Goal: Task Accomplishment & Management: Complete application form

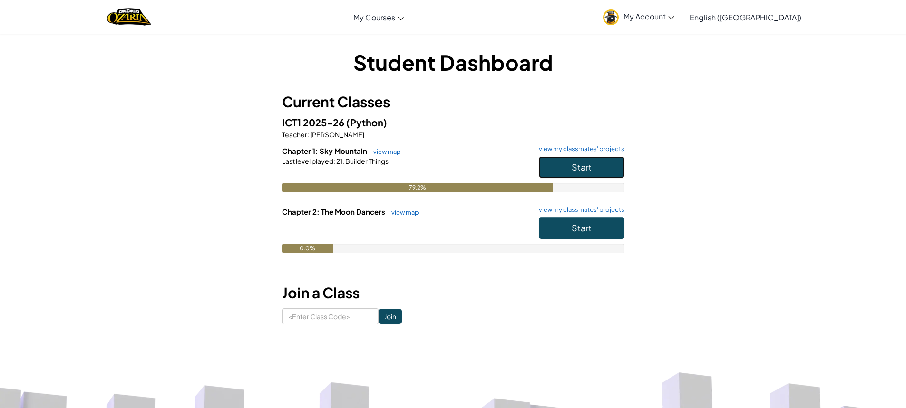
click at [592, 174] on button "Start" at bounding box center [582, 167] width 86 height 22
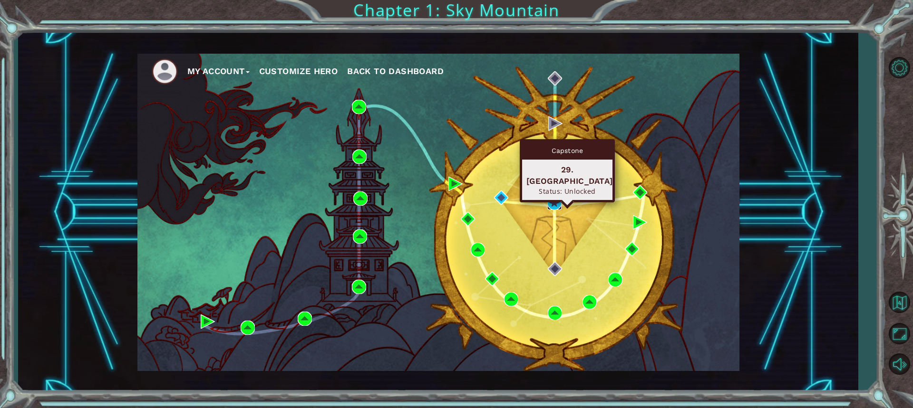
click at [557, 199] on img at bounding box center [554, 203] width 14 height 14
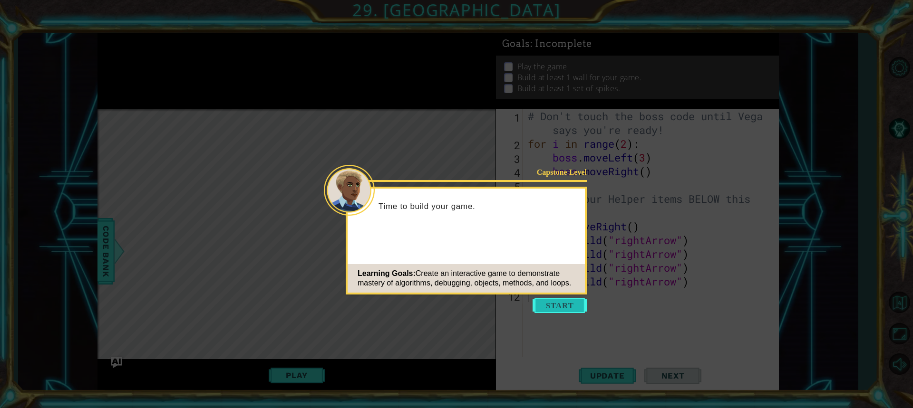
click at [556, 302] on button "Start" at bounding box center [560, 305] width 54 height 15
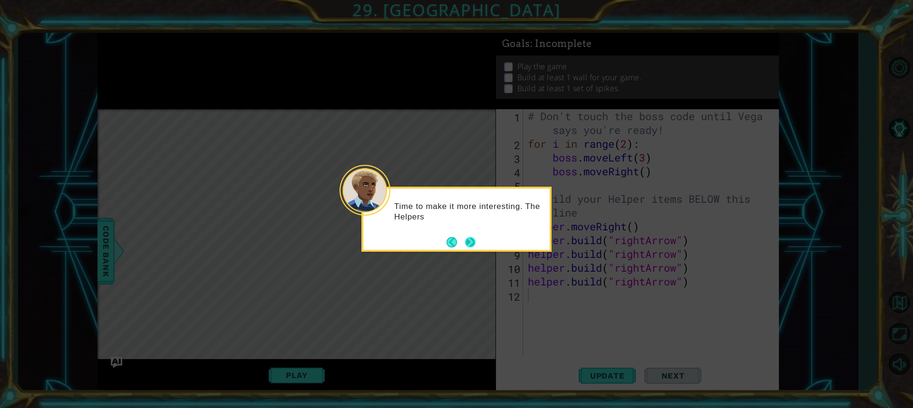
click at [472, 243] on button "Next" at bounding box center [470, 242] width 10 height 10
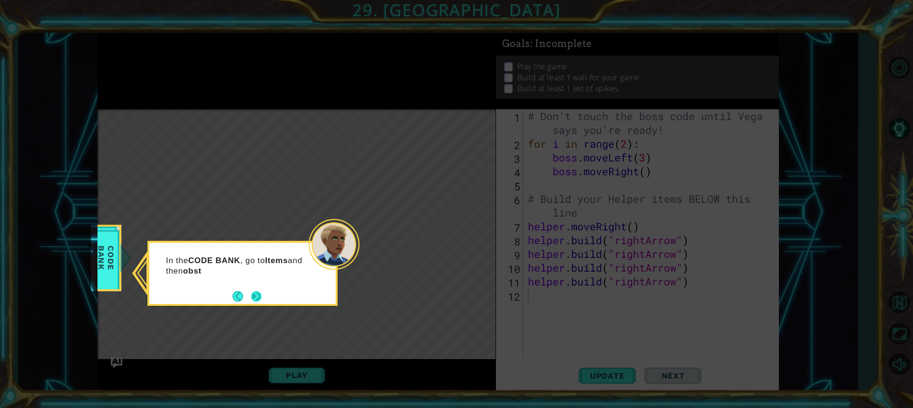
click at [257, 298] on button "Next" at bounding box center [256, 297] width 10 height 10
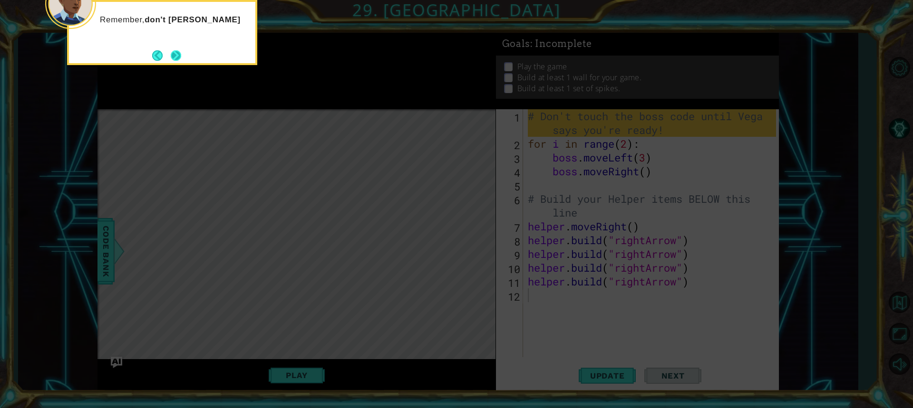
click at [173, 51] on button "Next" at bounding box center [176, 55] width 10 height 10
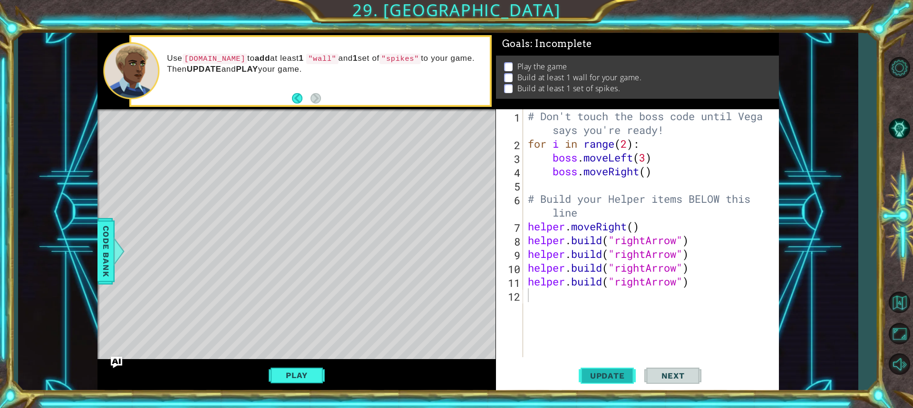
click at [616, 377] on span "Update" at bounding box center [608, 376] width 54 height 10
click at [284, 373] on button "Play" at bounding box center [297, 376] width 56 height 18
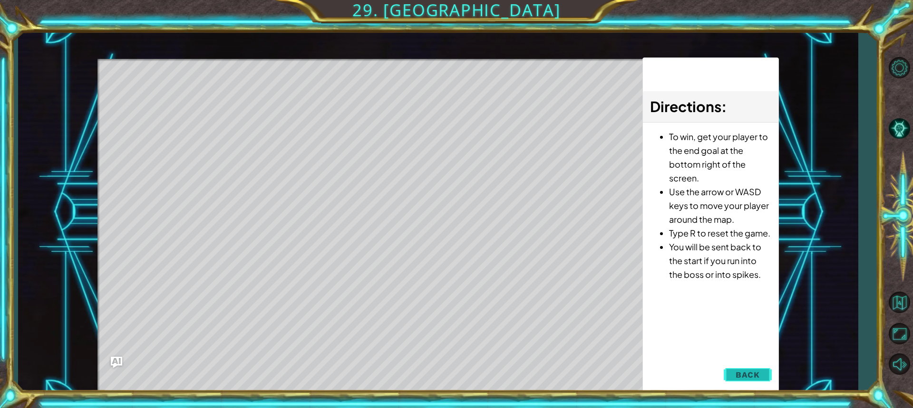
click at [765, 371] on button "Back" at bounding box center [748, 375] width 48 height 19
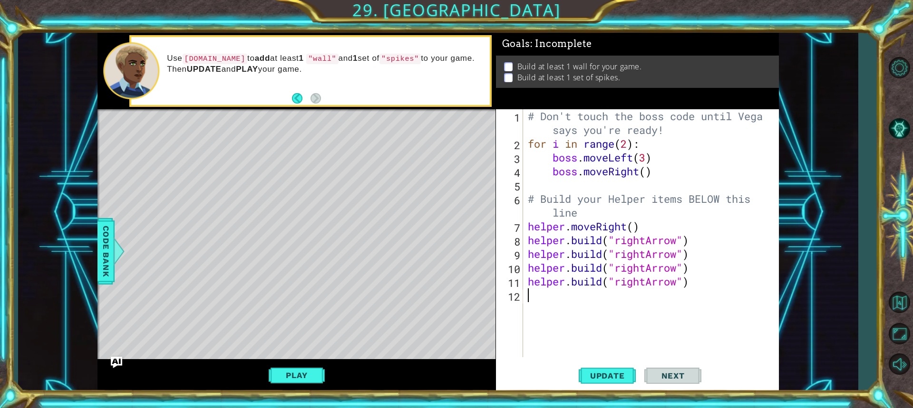
click at [538, 297] on div "# Don't touch the boss code until Vega says you're ready! for i in range ( 2 ) …" at bounding box center [653, 254] width 255 height 290
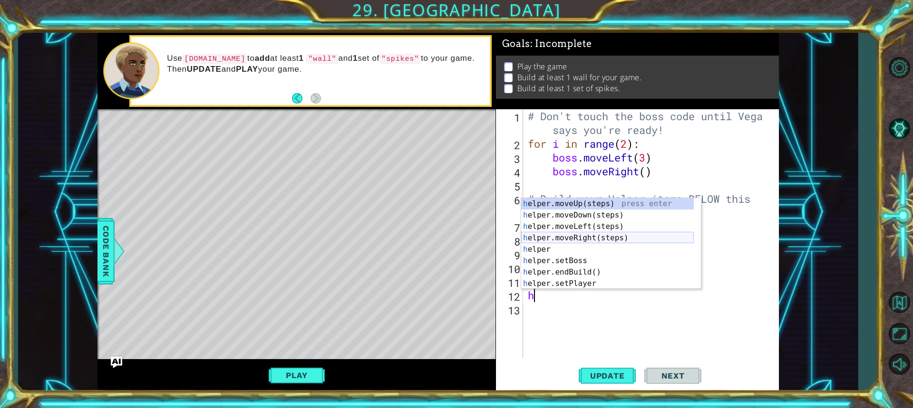
scroll to position [68, 0]
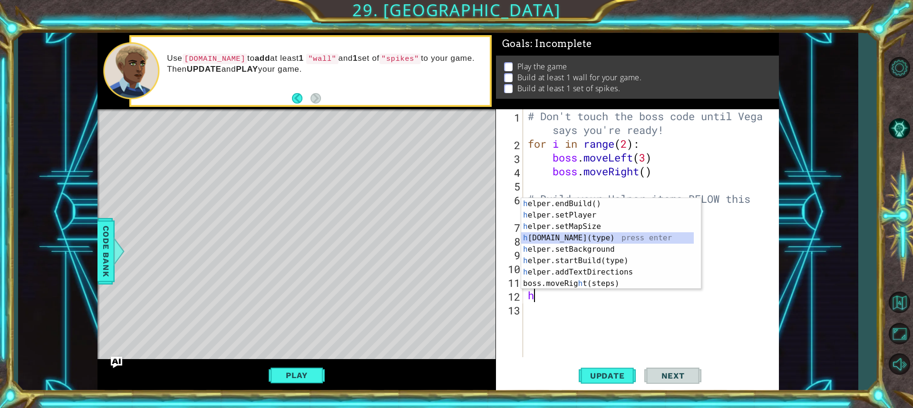
click at [576, 234] on div "h elper.endBuild() press enter h elper.setPlayer press enter h elper.setMapSize…" at bounding box center [607, 255] width 173 height 114
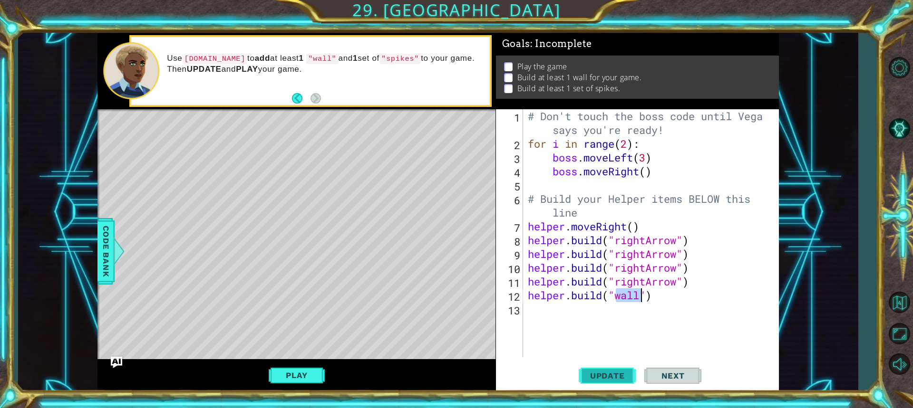
type textarea "helper.build("wall")"
click at [608, 372] on span "Update" at bounding box center [608, 376] width 54 height 10
click at [602, 317] on div "# Don't touch the boss code until Vega says you're ready! for i in range ( 2 ) …" at bounding box center [653, 254] width 255 height 290
type textarea "h"
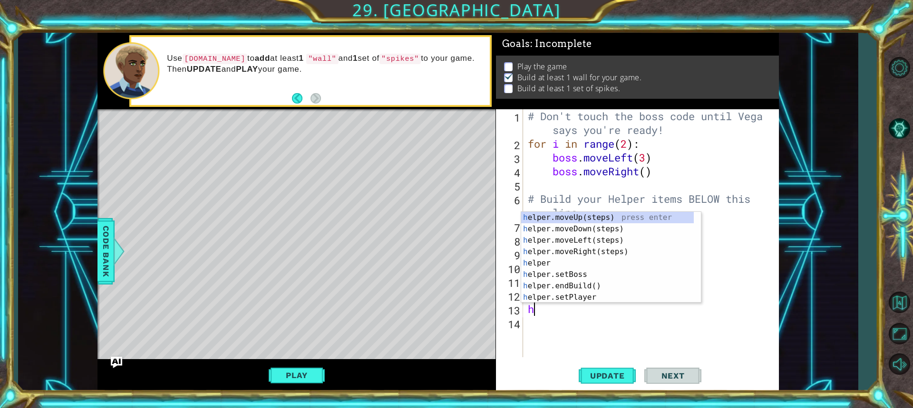
scroll to position [0, 0]
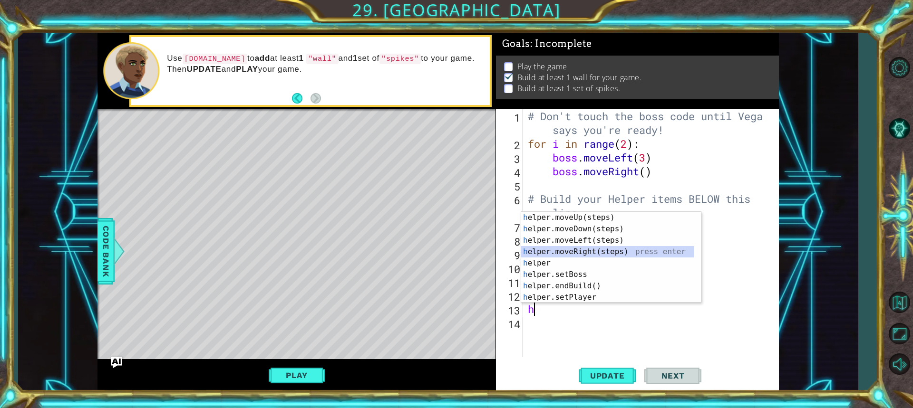
click at [582, 251] on div "h elper.moveUp(steps) press enter h elper.moveDown(steps) press enter h elper.m…" at bounding box center [607, 269] width 173 height 114
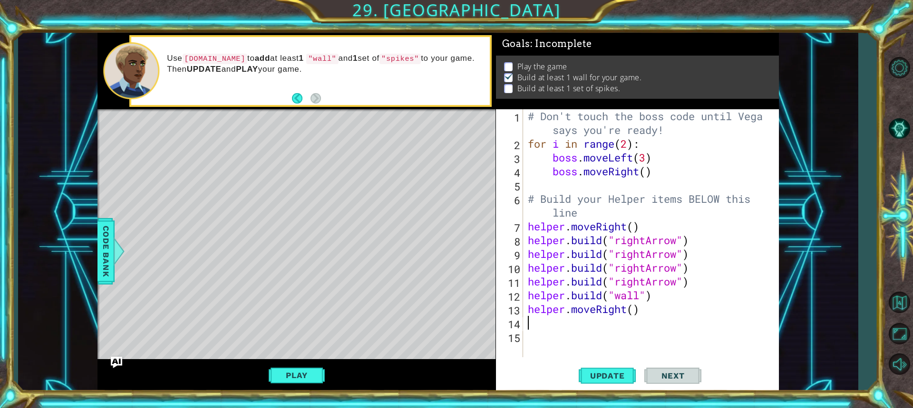
click at [564, 323] on div "# Don't touch the boss code until Vega says you're ready! for i in range ( 2 ) …" at bounding box center [653, 254] width 255 height 290
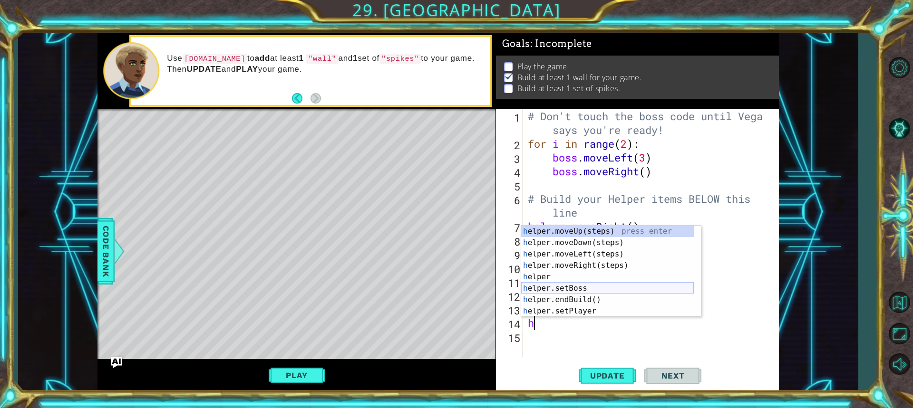
scroll to position [29, 0]
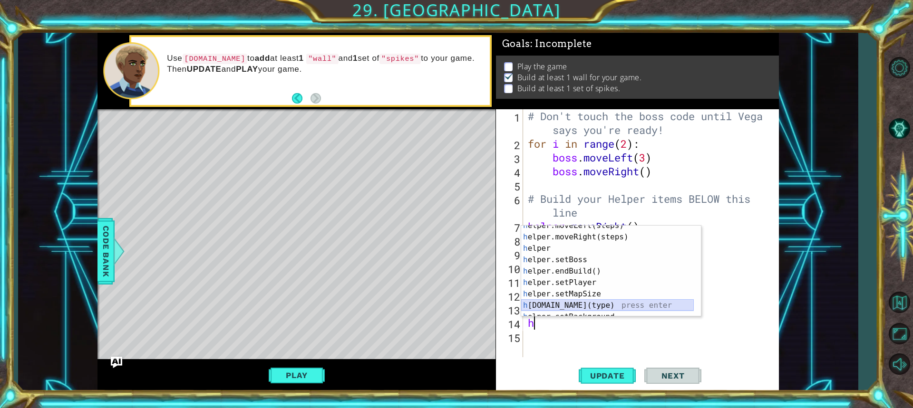
click at [596, 306] on div "h elper.moveLeft(steps) press enter h elper.moveRight(steps) press enter h elpe…" at bounding box center [607, 277] width 173 height 114
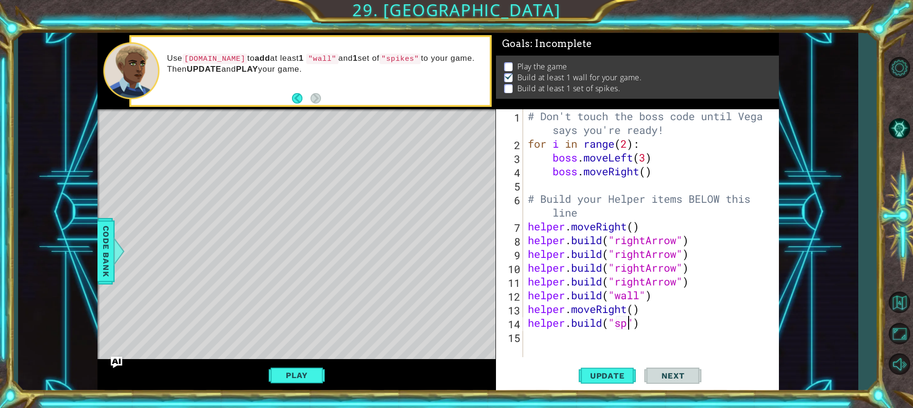
scroll to position [0, 5]
type textarea "helper.build("spikes")"
click at [621, 374] on span "Update" at bounding box center [608, 376] width 54 height 10
click at [296, 376] on button "Play" at bounding box center [297, 376] width 56 height 18
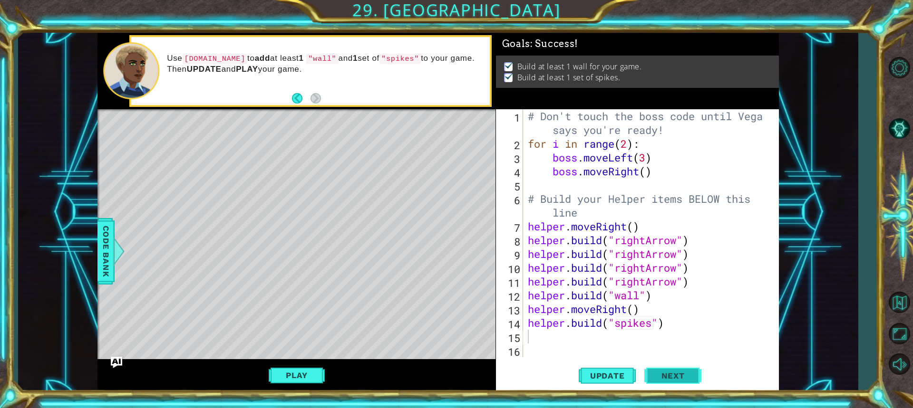
click at [686, 369] on button "Next" at bounding box center [672, 376] width 57 height 28
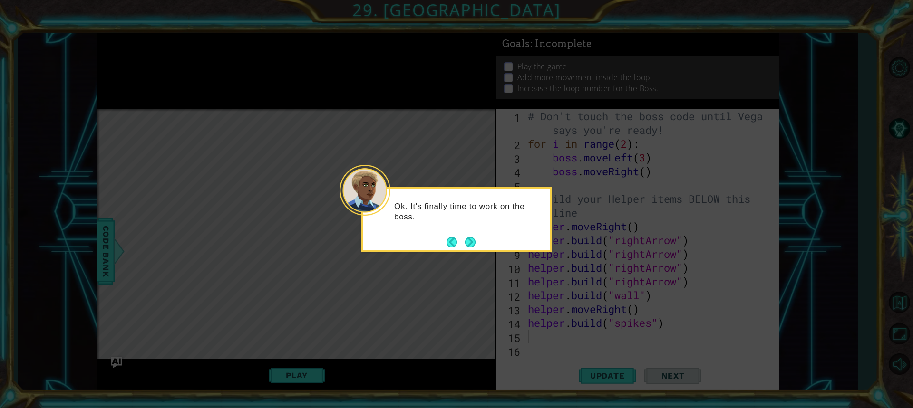
click at [469, 243] on button "Next" at bounding box center [470, 242] width 10 height 10
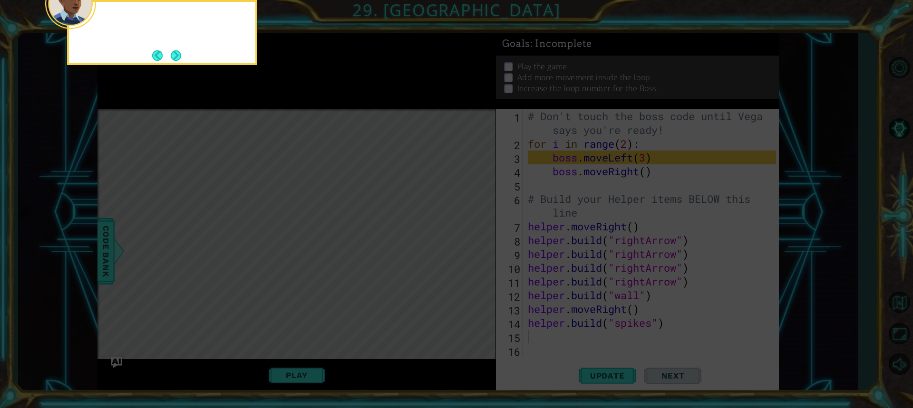
click at [468, 244] on icon at bounding box center [456, 61] width 913 height 695
click at [173, 60] on button "Next" at bounding box center [176, 55] width 10 height 10
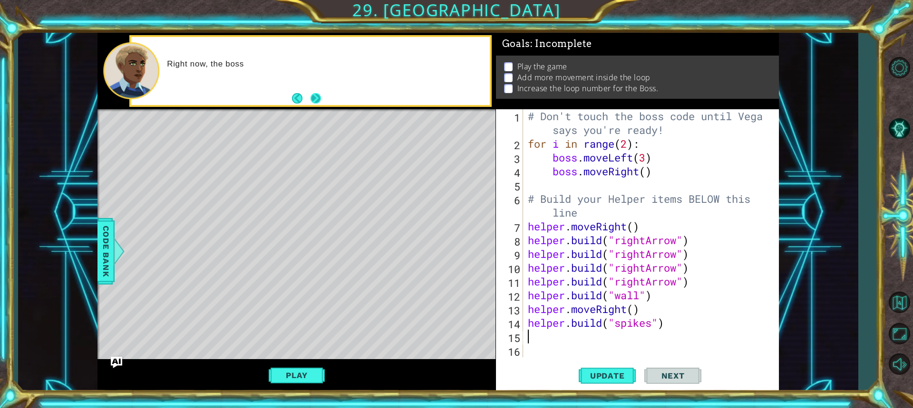
click at [315, 102] on button "Next" at bounding box center [316, 98] width 10 height 10
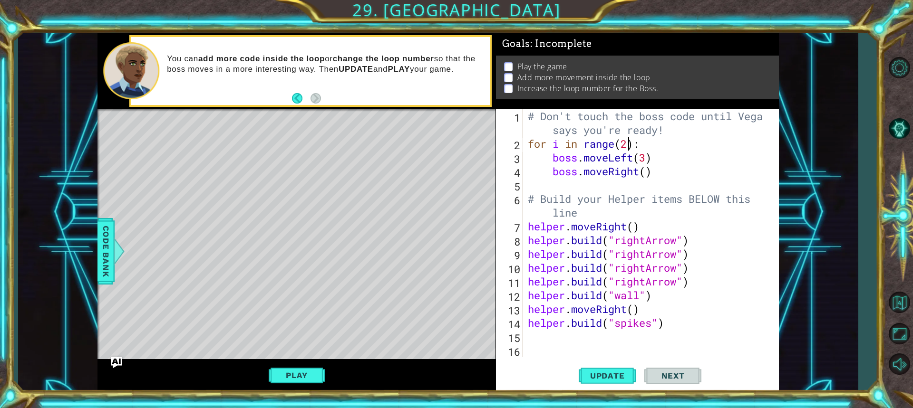
click at [626, 146] on div "# Don't touch the boss code until Vega says you're ready! for i in range ( 2 ) …" at bounding box center [653, 254] width 255 height 290
click at [648, 159] on div "# Don't touch the boss code until Vega says you're ready! for i in range ( 3 ) …" at bounding box center [653, 254] width 255 height 290
click at [646, 176] on div "# Don't touch the boss code until Vega says you're ready! for i in range ( 3 ) …" at bounding box center [653, 254] width 255 height 290
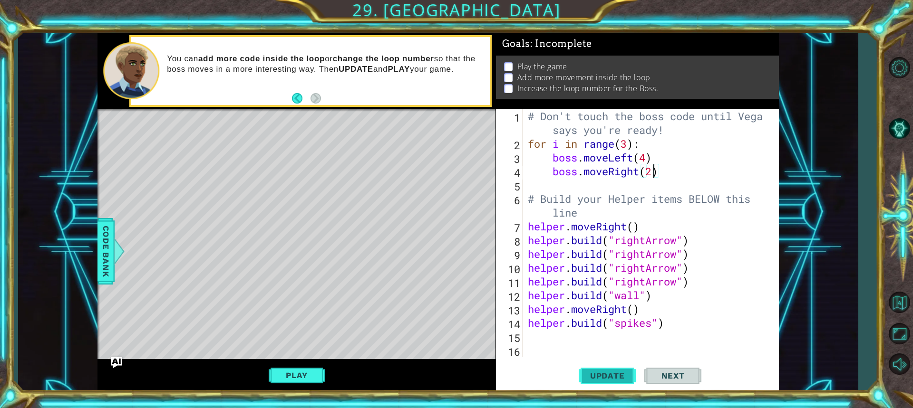
type textarea "boss.moveRight(2)"
click at [609, 378] on span "Update" at bounding box center [608, 376] width 54 height 10
click at [313, 377] on button "Play" at bounding box center [297, 376] width 56 height 18
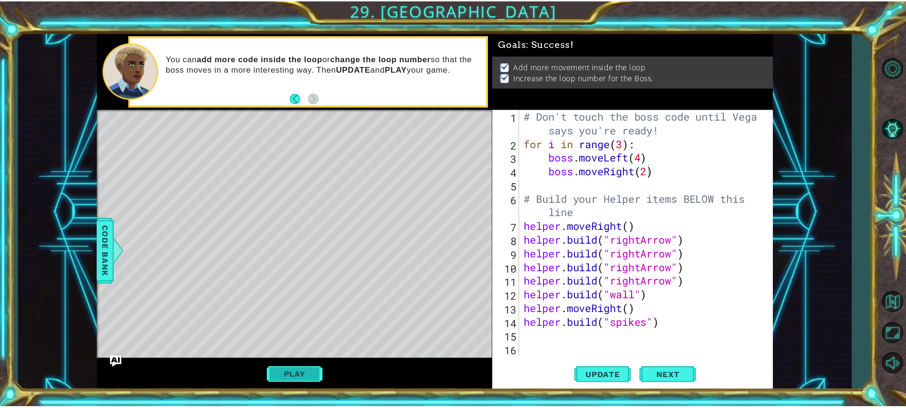
scroll to position [0, 0]
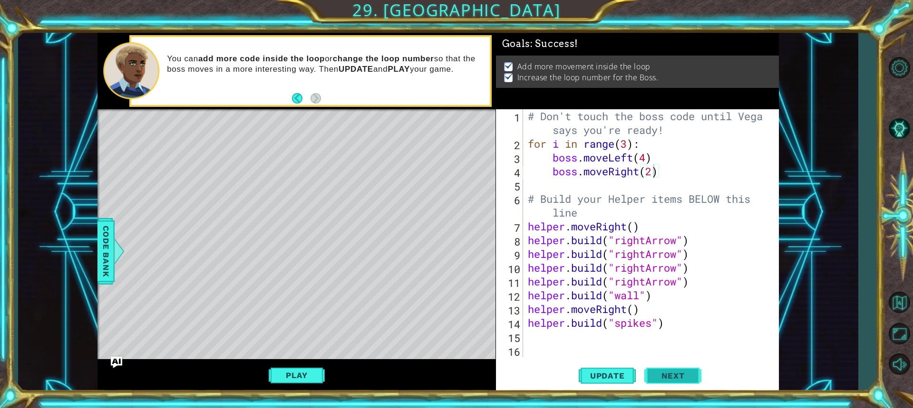
click at [672, 370] on button "Next" at bounding box center [672, 377] width 57 height 28
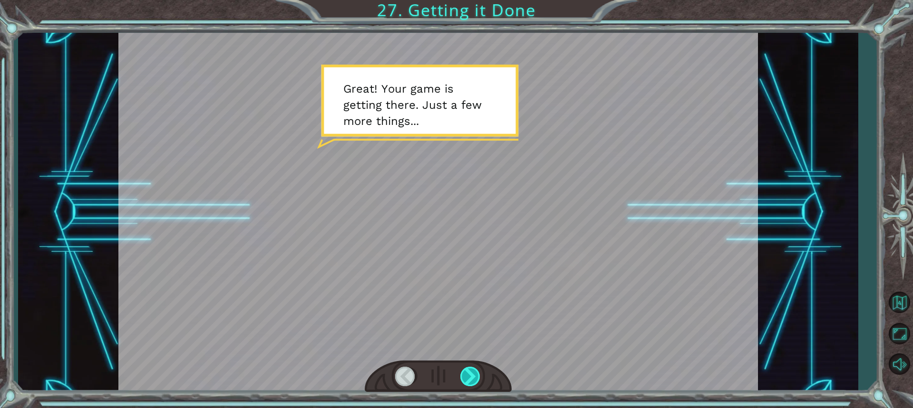
click at [464, 371] on div at bounding box center [470, 376] width 21 height 19
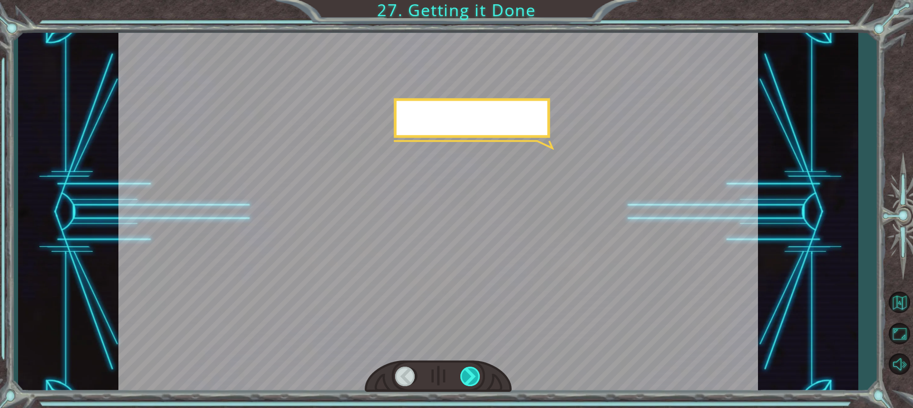
click at [464, 372] on div at bounding box center [470, 376] width 21 height 19
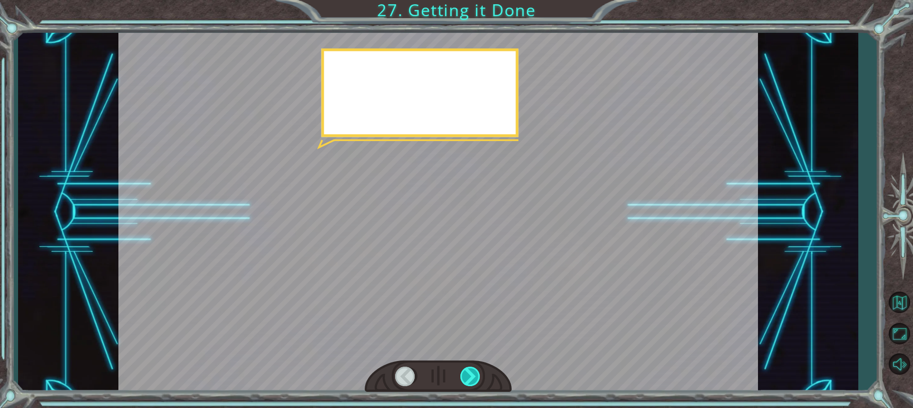
click at [465, 372] on div at bounding box center [470, 376] width 21 height 19
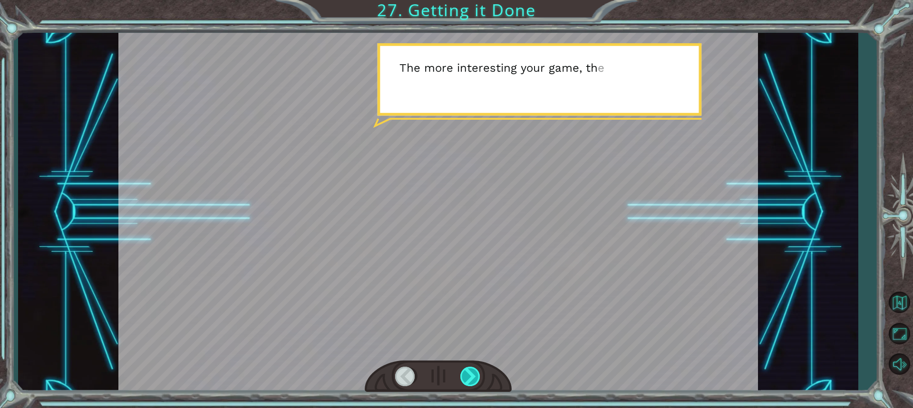
click at [465, 372] on div at bounding box center [470, 376] width 21 height 19
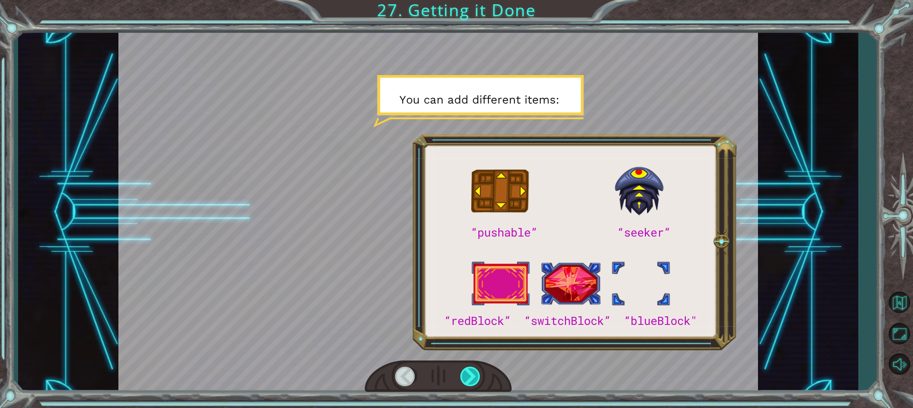
click at [467, 371] on div at bounding box center [470, 376] width 21 height 19
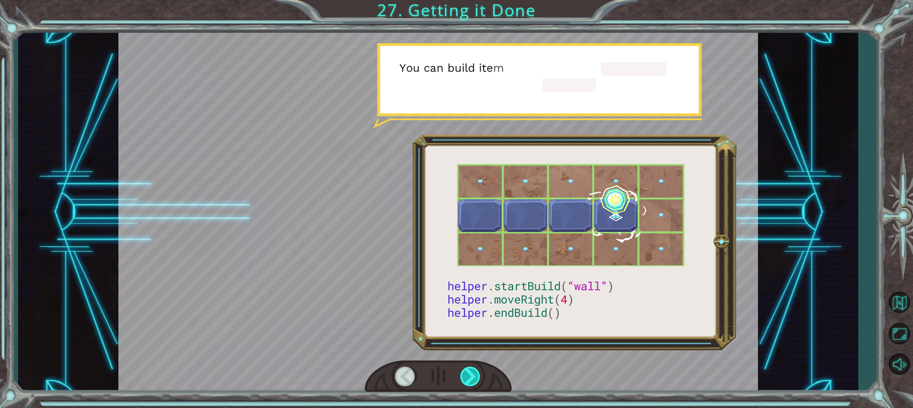
click at [467, 371] on div at bounding box center [470, 376] width 21 height 19
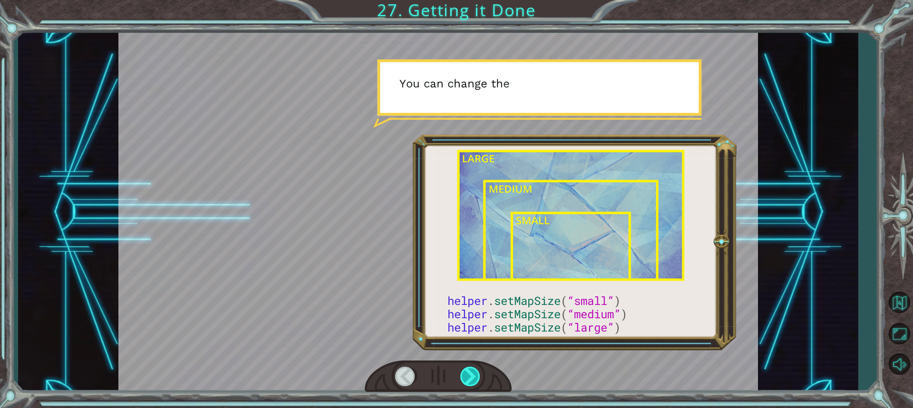
click at [467, 371] on div at bounding box center [470, 376] width 21 height 19
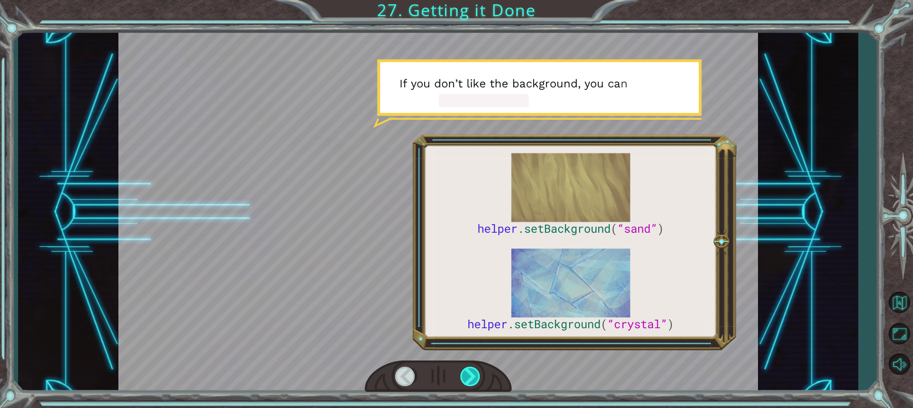
click at [465, 370] on div at bounding box center [470, 376] width 21 height 19
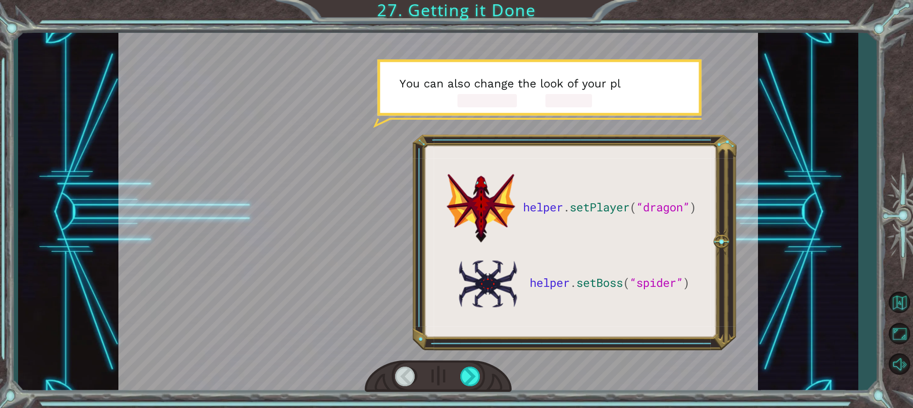
click at [465, 365] on div at bounding box center [438, 377] width 147 height 32
click at [468, 377] on div at bounding box center [470, 376] width 21 height 19
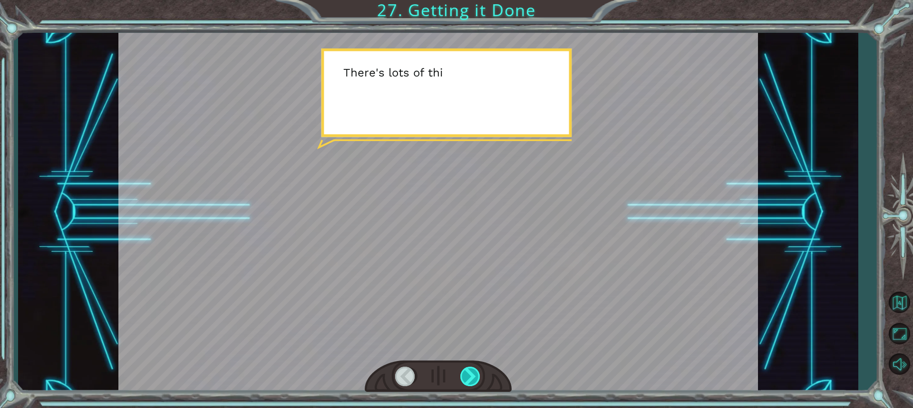
click at [467, 376] on div at bounding box center [470, 376] width 21 height 19
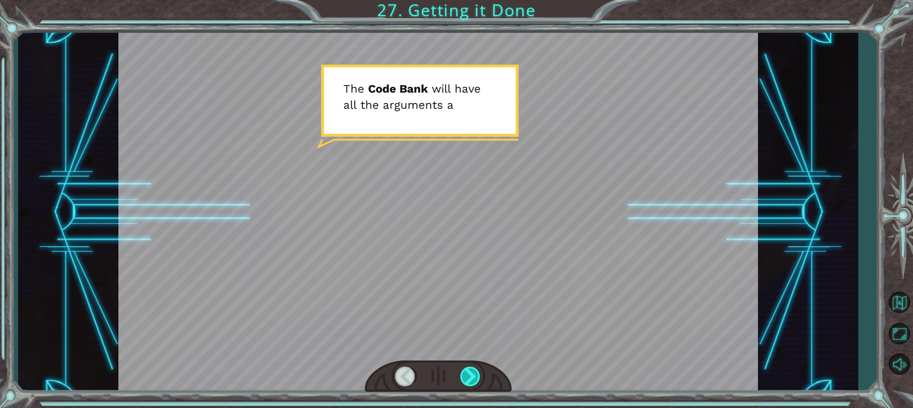
click at [467, 376] on div at bounding box center [470, 376] width 21 height 19
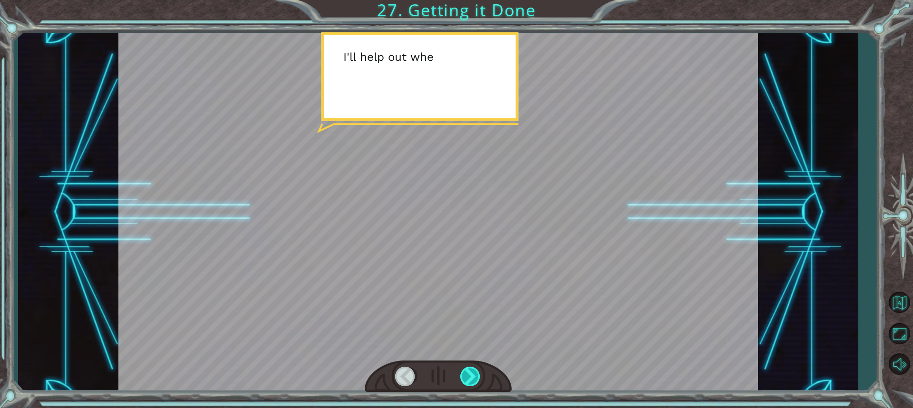
click at [467, 376] on div at bounding box center [470, 376] width 21 height 19
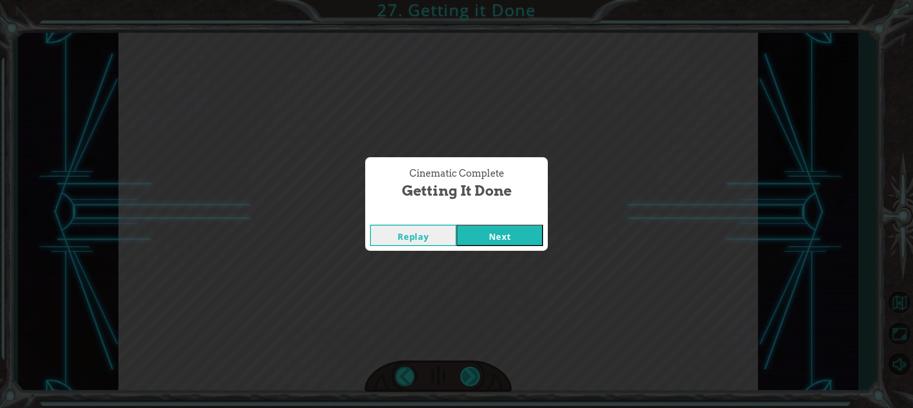
click at [467, 376] on div "Cinematic Complete Getting it Done Replay Next" at bounding box center [456, 204] width 913 height 408
click at [531, 234] on button "Next" at bounding box center [500, 235] width 87 height 21
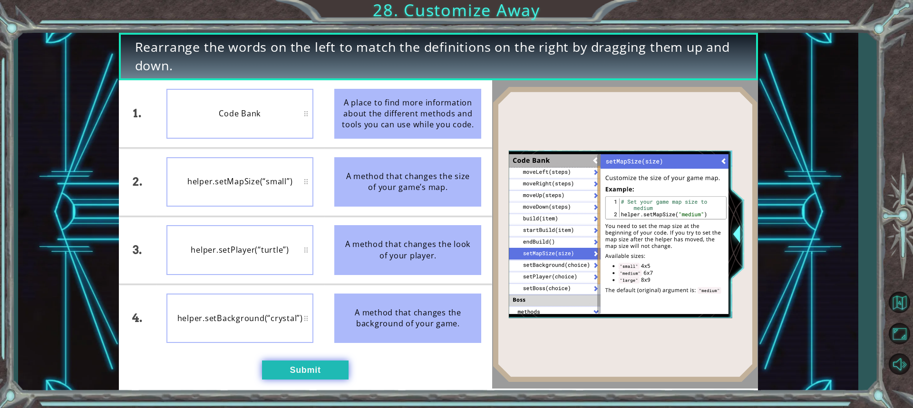
click at [294, 372] on button "Submit" at bounding box center [305, 370] width 87 height 19
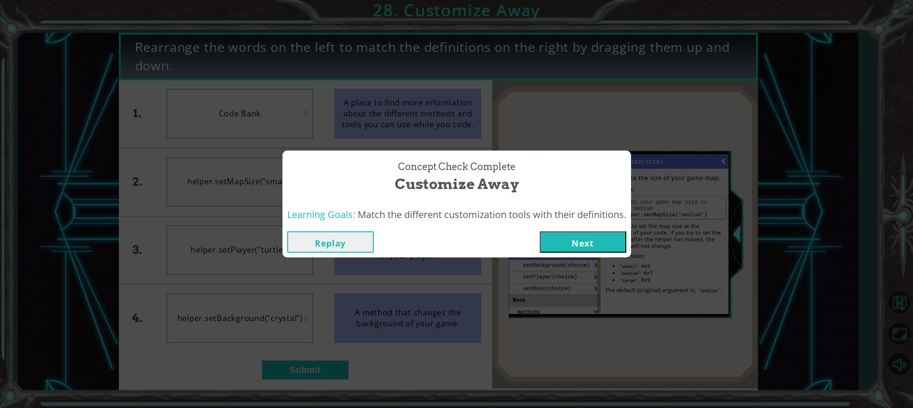
click at [565, 238] on button "Next" at bounding box center [583, 242] width 87 height 21
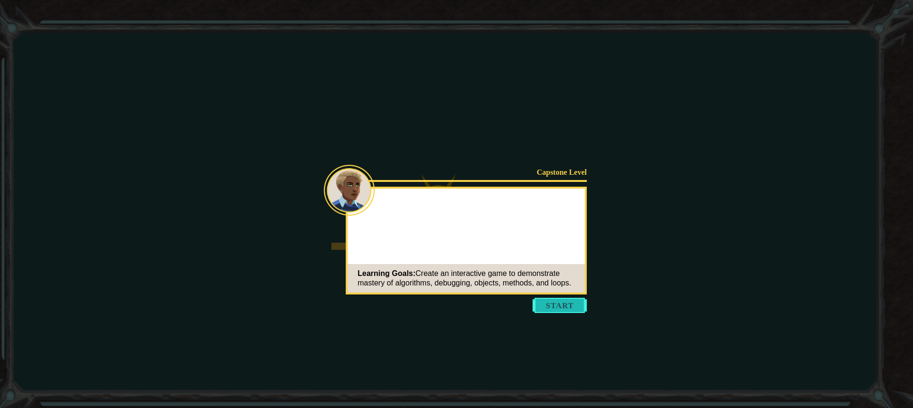
click at [571, 301] on button "Start" at bounding box center [560, 305] width 54 height 15
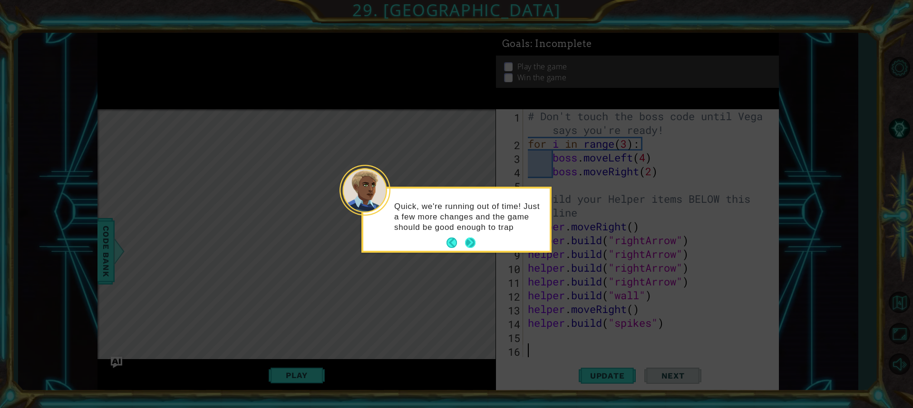
click at [475, 238] on div "Quick, we're running out of time! Just a few more changes and the game should b…" at bounding box center [456, 220] width 186 height 62
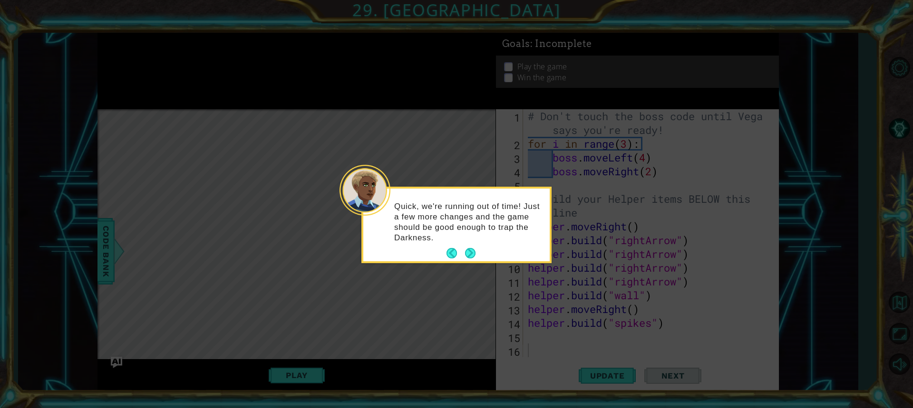
click at [471, 247] on footer at bounding box center [461, 253] width 29 height 14
click at [471, 256] on button "Next" at bounding box center [470, 253] width 10 height 10
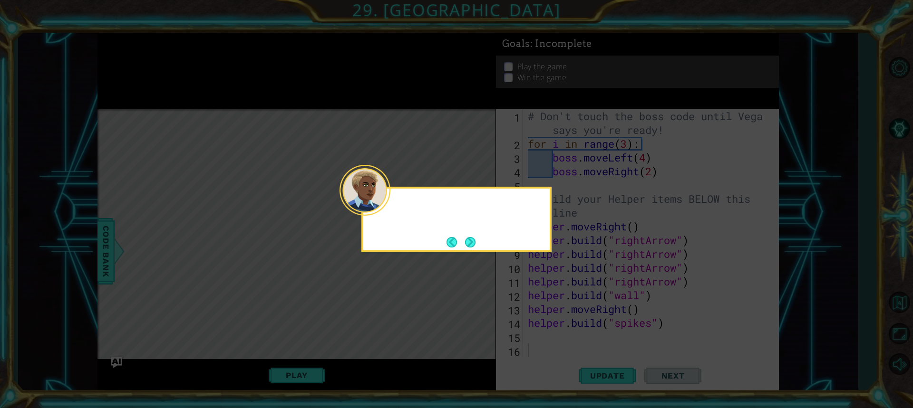
click at [471, 256] on icon at bounding box center [456, 204] width 913 height 408
click at [469, 245] on button "Next" at bounding box center [470, 242] width 10 height 10
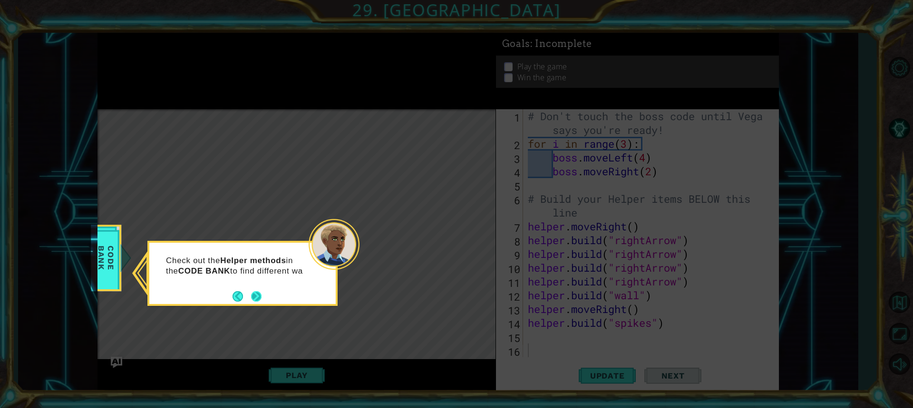
click at [254, 300] on button "Next" at bounding box center [256, 297] width 10 height 10
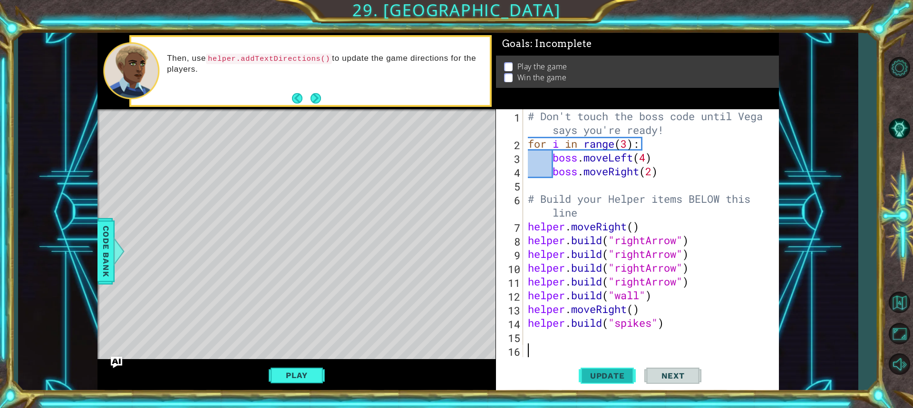
click at [591, 376] on span "Update" at bounding box center [608, 376] width 54 height 10
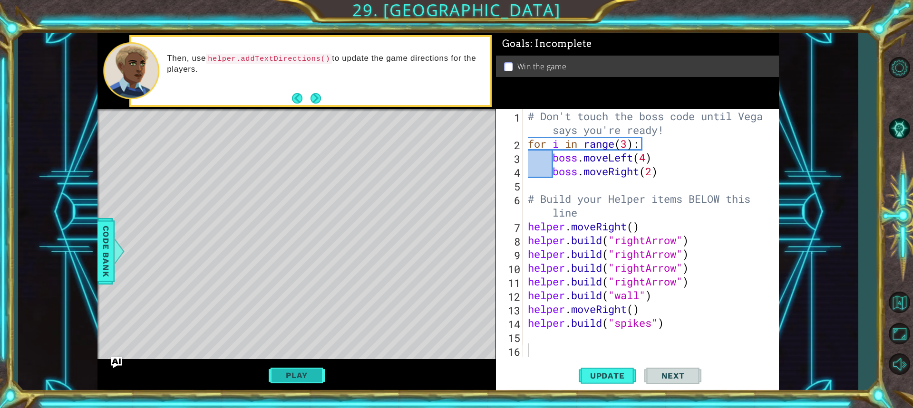
click at [285, 372] on button "Play" at bounding box center [297, 376] width 56 height 18
click at [683, 373] on span "Next" at bounding box center [673, 376] width 42 height 10
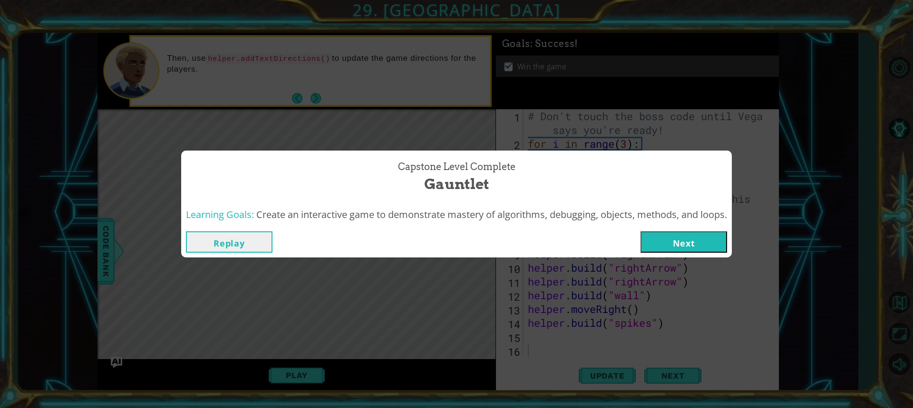
click at [684, 236] on button "Next" at bounding box center [684, 242] width 87 height 21
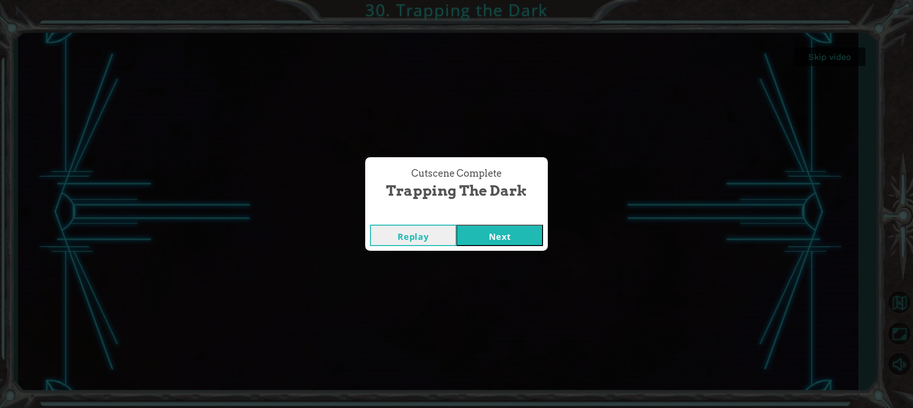
click at [513, 233] on button "Next" at bounding box center [500, 235] width 87 height 21
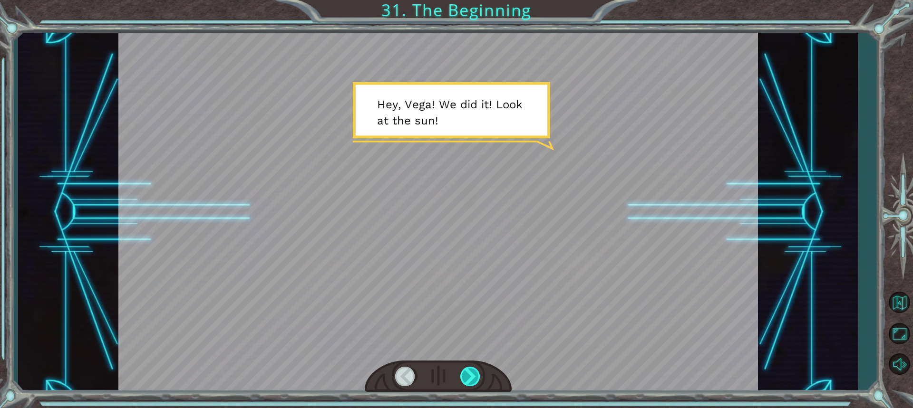
click at [465, 378] on div at bounding box center [470, 376] width 21 height 19
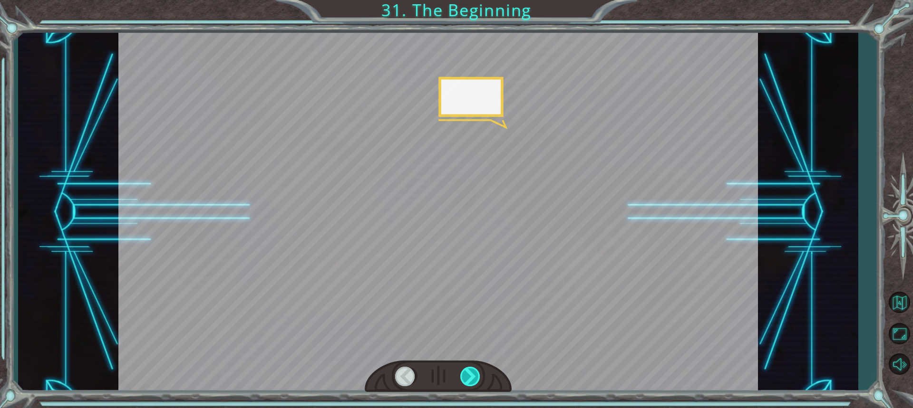
click at [463, 378] on div at bounding box center [470, 376] width 21 height 19
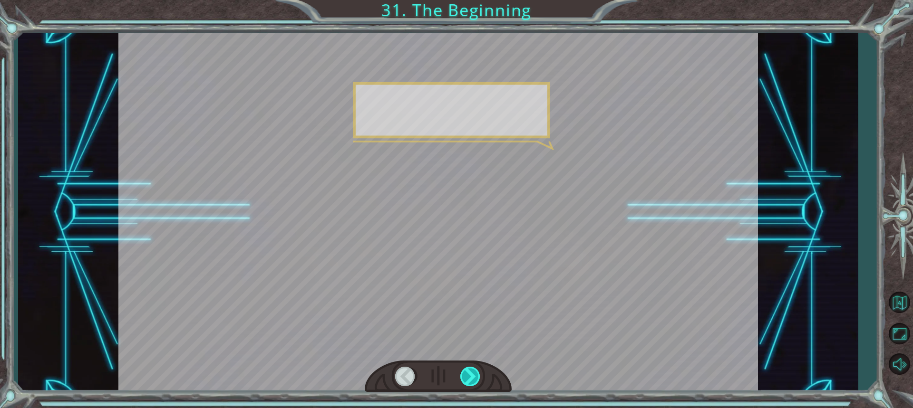
click at [463, 378] on div at bounding box center [470, 376] width 21 height 19
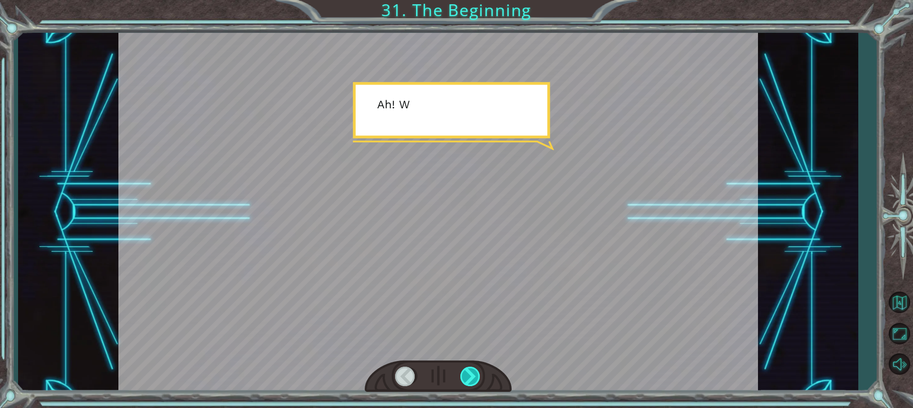
click at [463, 378] on div at bounding box center [470, 376] width 21 height 19
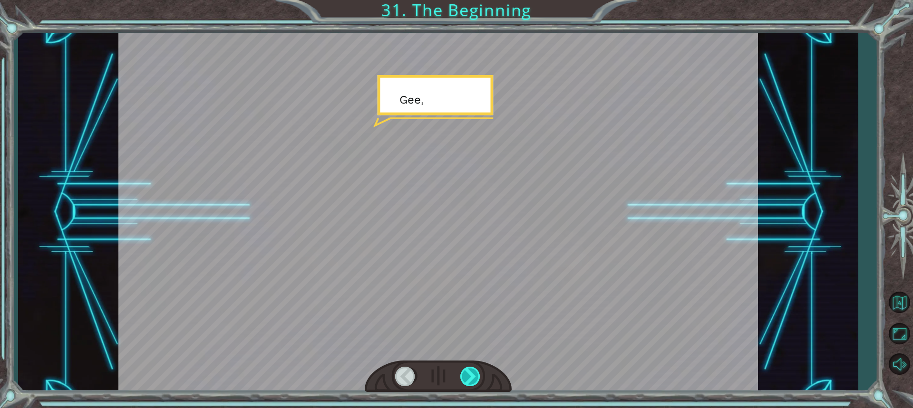
click at [463, 378] on div at bounding box center [470, 376] width 21 height 19
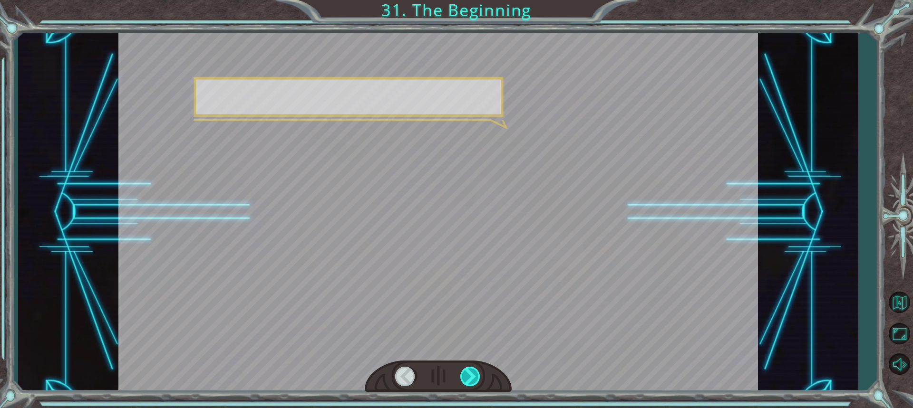
click at [463, 378] on div at bounding box center [470, 376] width 21 height 19
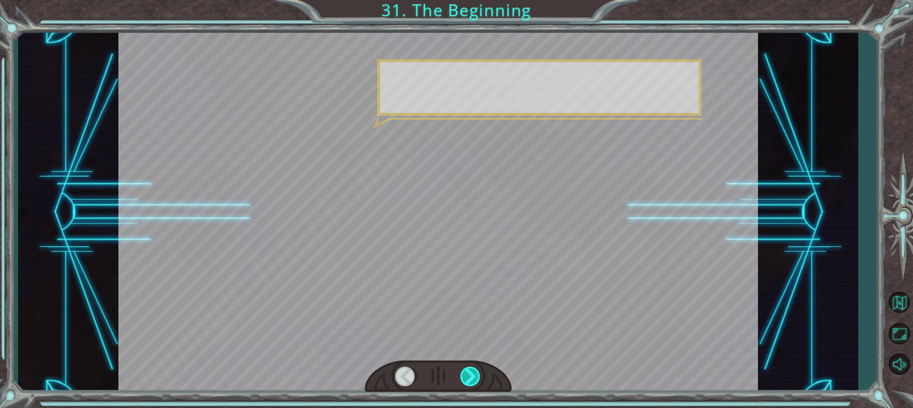
click at [463, 378] on div at bounding box center [470, 376] width 21 height 19
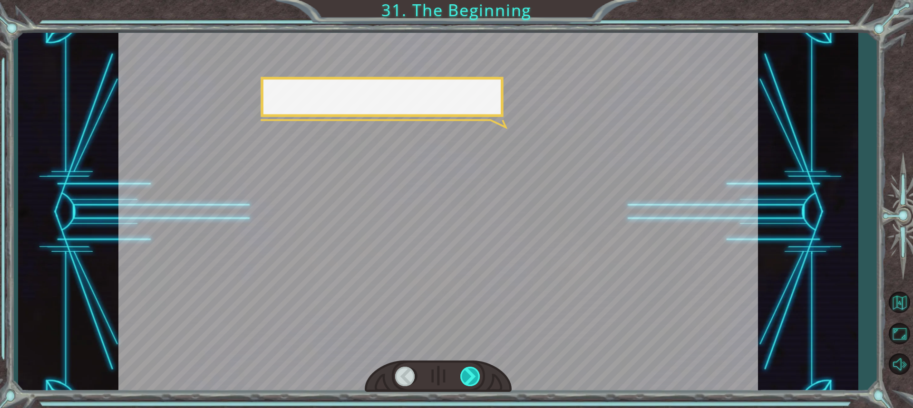
click at [463, 378] on div at bounding box center [470, 376] width 21 height 19
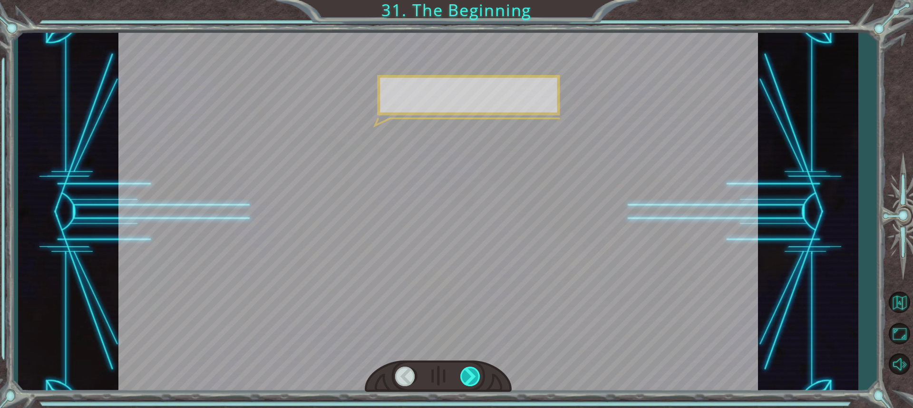
click at [463, 378] on div at bounding box center [470, 376] width 21 height 19
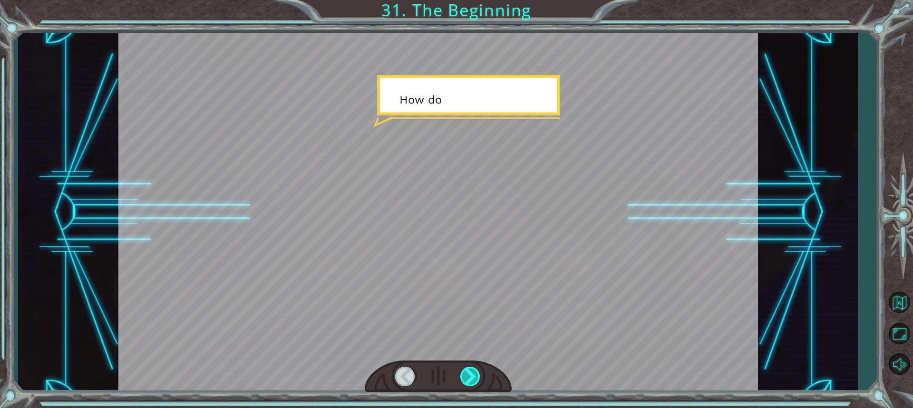
click at [463, 378] on div at bounding box center [470, 376] width 21 height 19
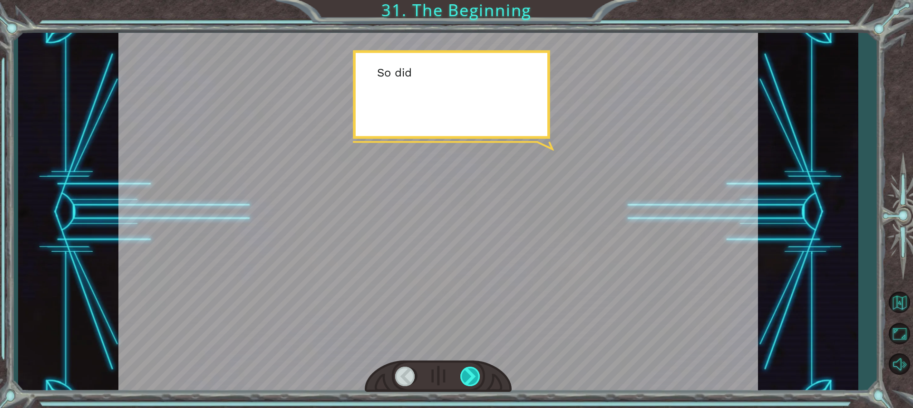
click at [463, 378] on div at bounding box center [470, 376] width 21 height 19
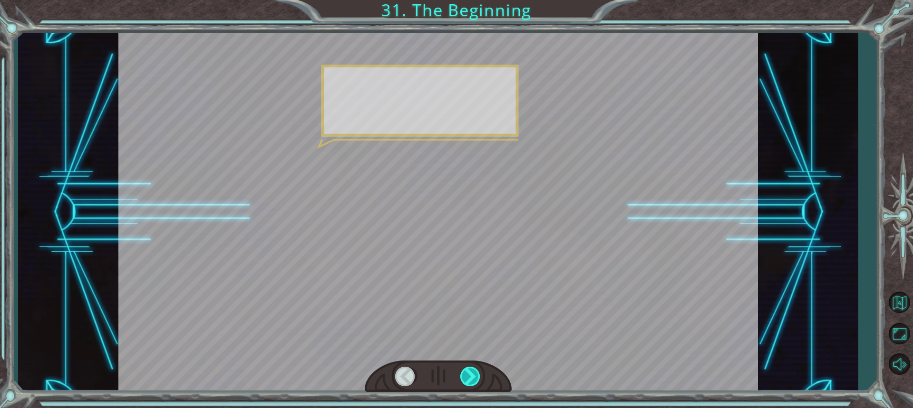
click at [463, 378] on div at bounding box center [470, 376] width 21 height 19
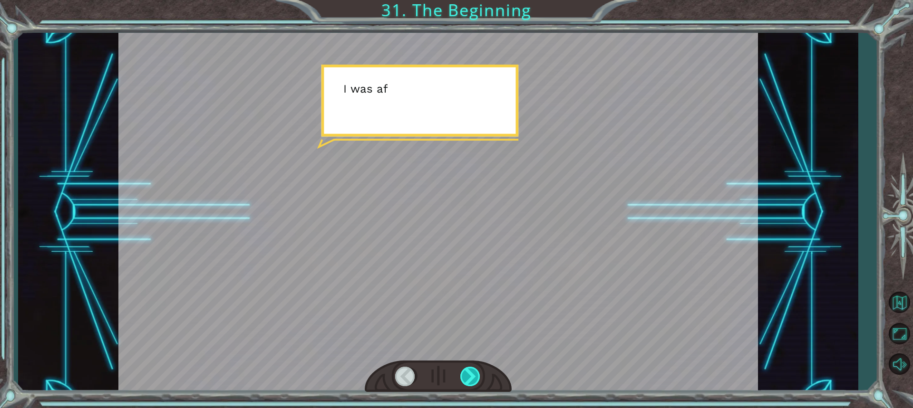
click at [463, 378] on div at bounding box center [470, 376] width 21 height 19
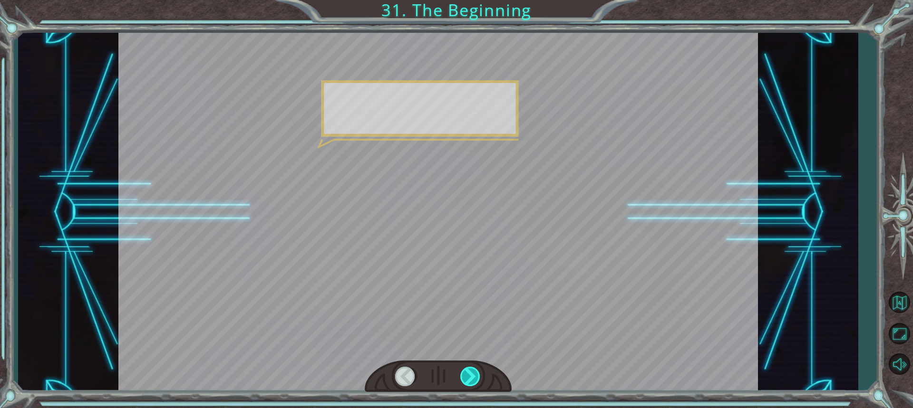
click at [463, 378] on div at bounding box center [470, 376] width 21 height 19
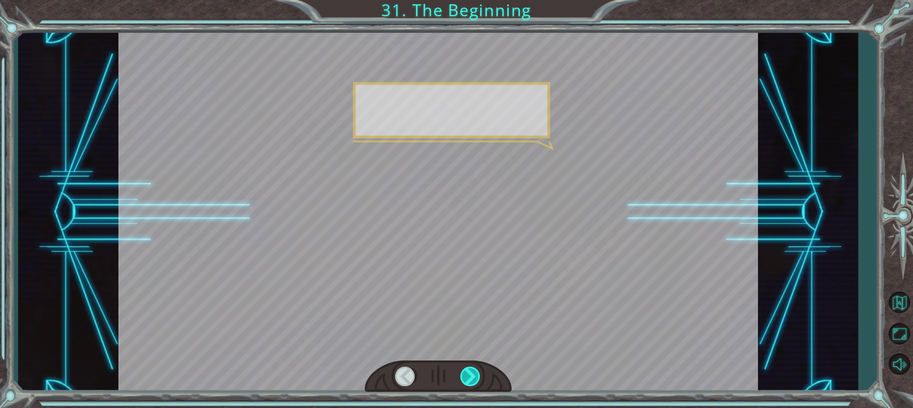
click at [463, 378] on div at bounding box center [470, 376] width 21 height 19
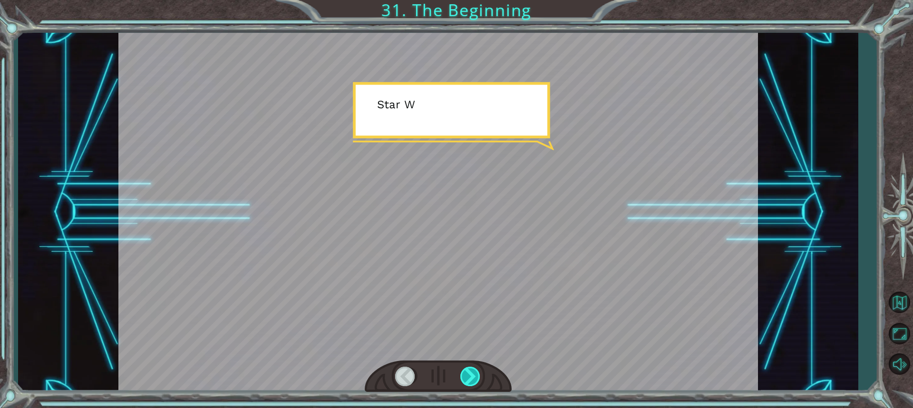
click at [463, 378] on div at bounding box center [470, 376] width 21 height 19
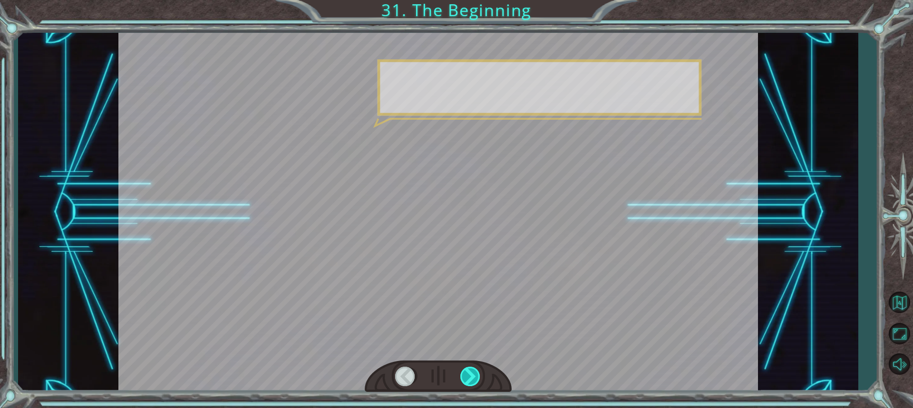
click at [463, 378] on div at bounding box center [470, 376] width 21 height 19
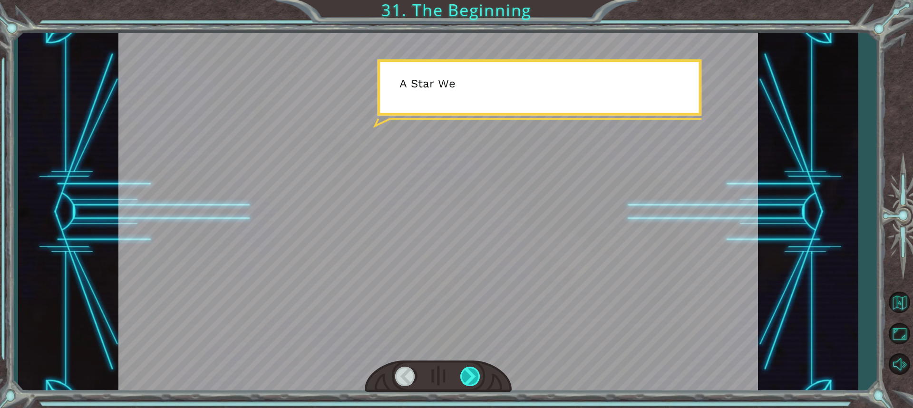
click at [463, 378] on div at bounding box center [470, 376] width 21 height 19
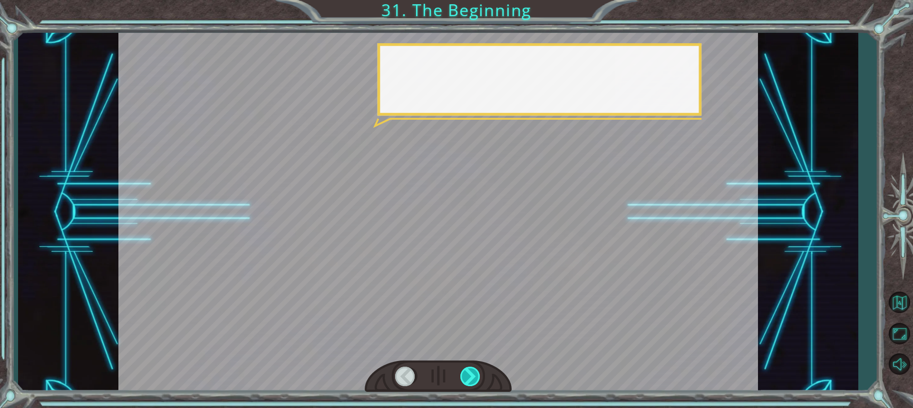
click at [463, 378] on div at bounding box center [470, 376] width 21 height 19
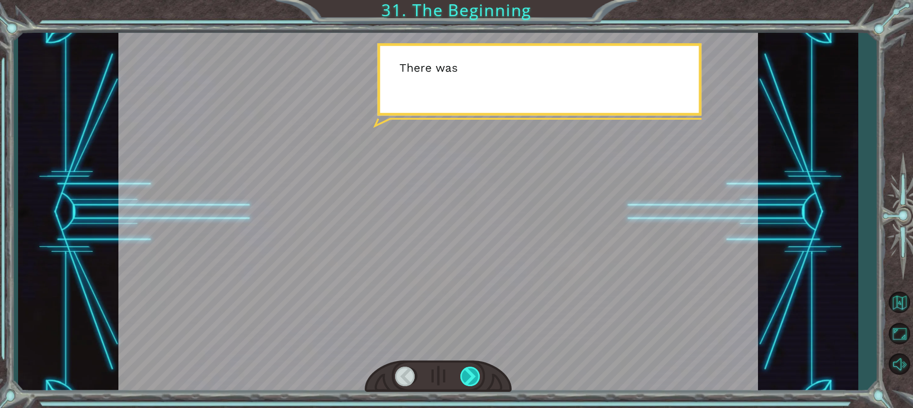
click at [463, 378] on div at bounding box center [470, 376] width 21 height 19
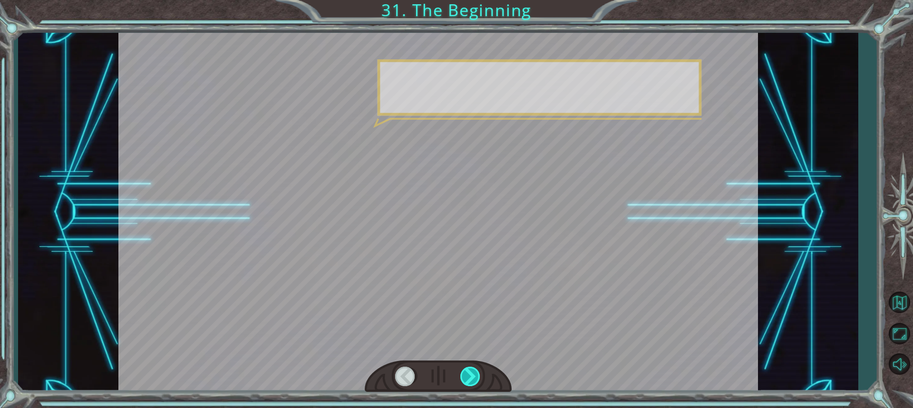
click at [463, 378] on div at bounding box center [470, 376] width 21 height 19
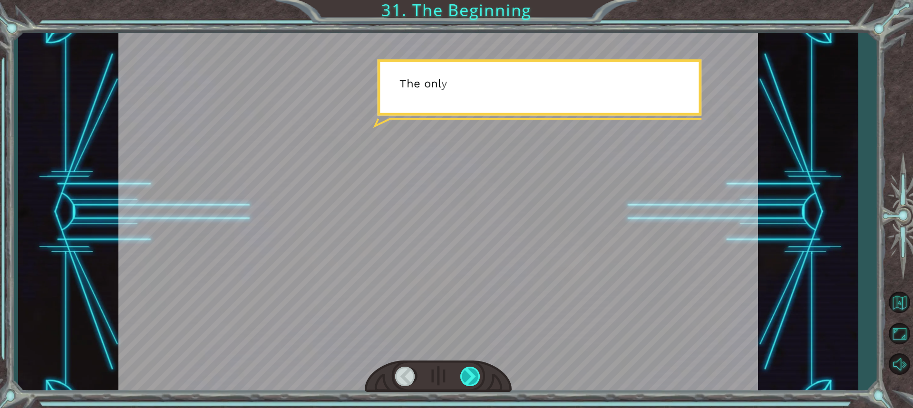
click at [463, 378] on div at bounding box center [470, 376] width 21 height 19
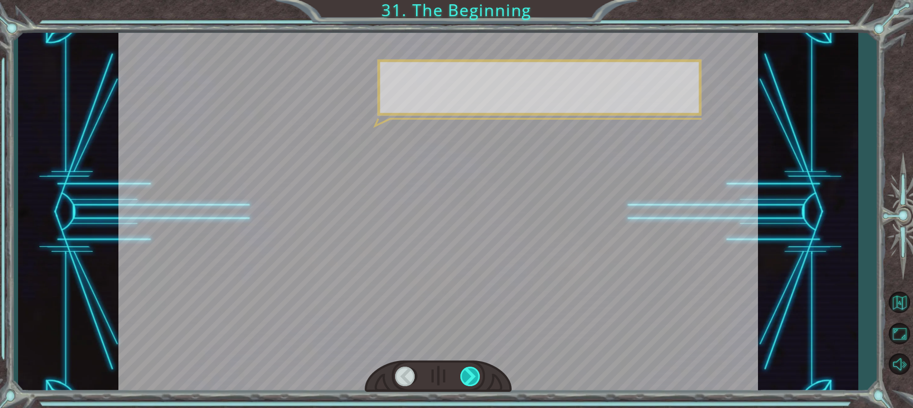
click at [463, 378] on div at bounding box center [470, 376] width 21 height 19
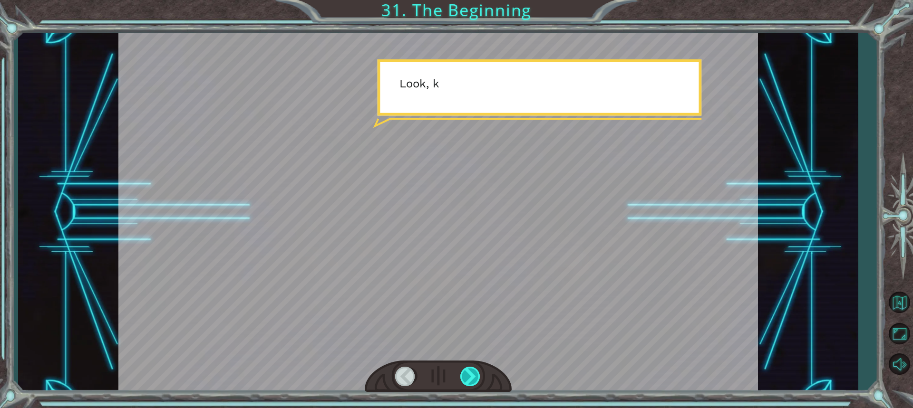
click at [463, 378] on div at bounding box center [470, 376] width 21 height 19
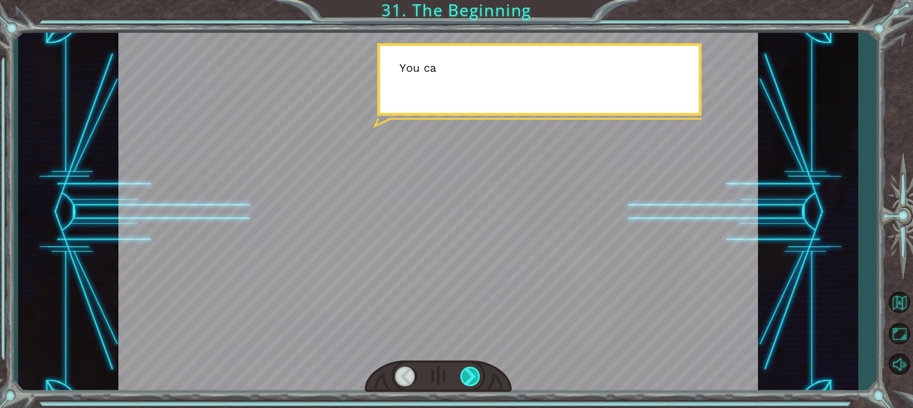
click at [463, 378] on div at bounding box center [470, 376] width 21 height 19
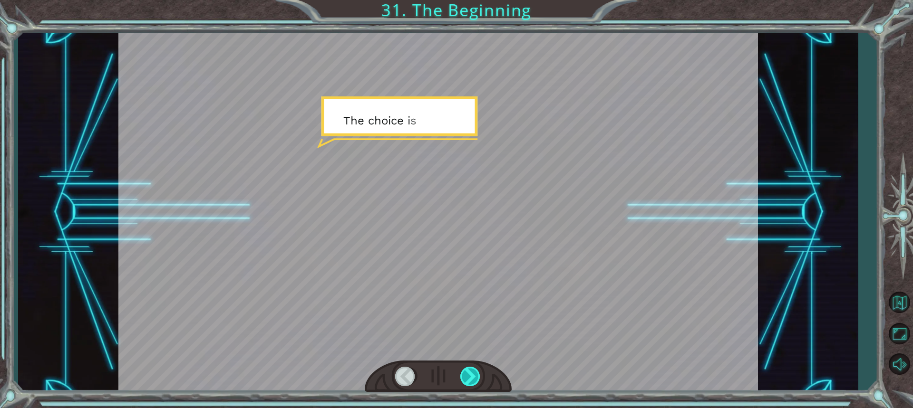
click at [463, 378] on div at bounding box center [470, 376] width 21 height 19
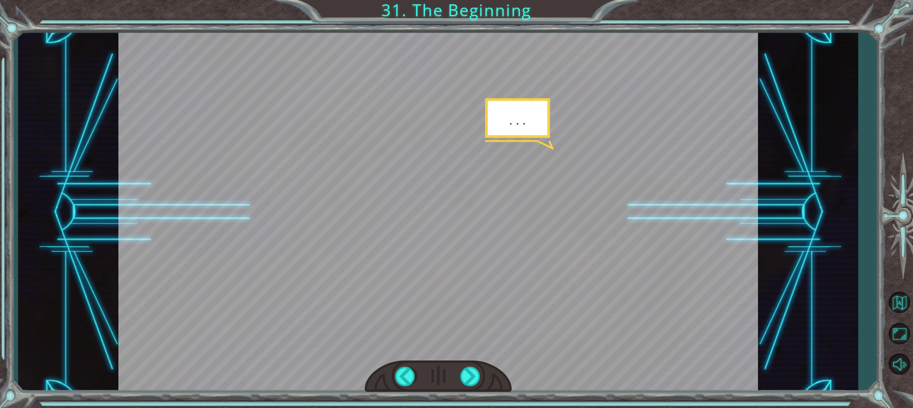
drag, startPoint x: 463, startPoint y: 378, endPoint x: 503, endPoint y: 339, distance: 55.5
click at [503, 340] on div at bounding box center [438, 213] width 640 height 360
click at [472, 382] on div at bounding box center [470, 376] width 21 height 19
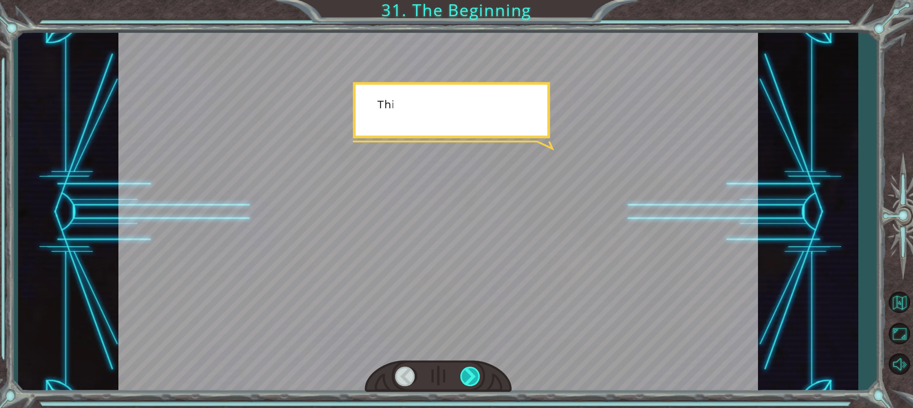
click at [472, 382] on div at bounding box center [470, 376] width 21 height 19
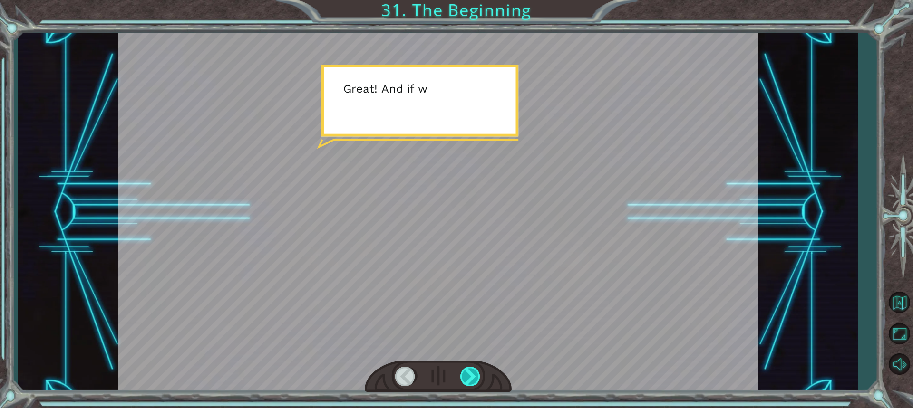
click at [472, 382] on div at bounding box center [470, 376] width 21 height 19
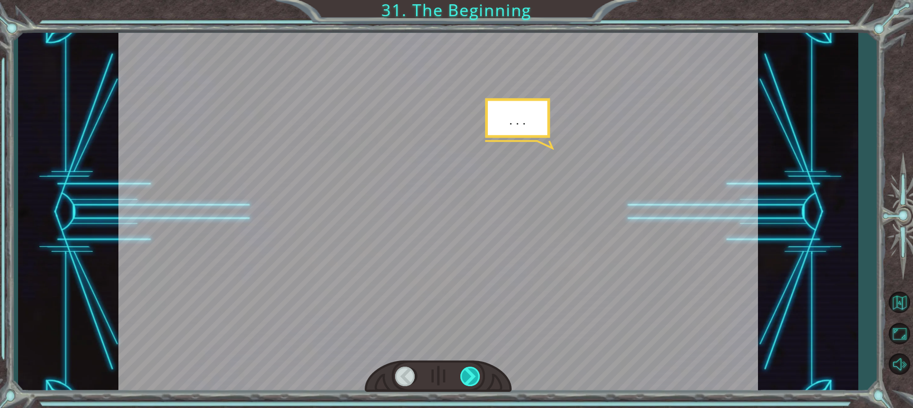
click at [473, 381] on div at bounding box center [470, 376] width 21 height 19
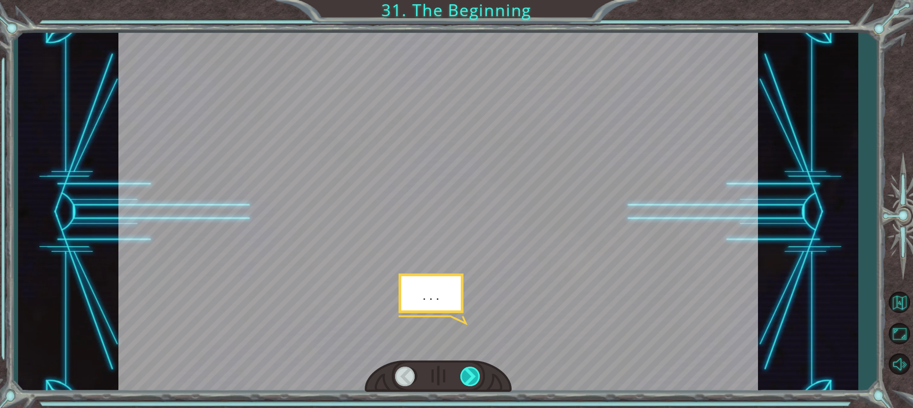
click at [476, 376] on div at bounding box center [470, 376] width 21 height 19
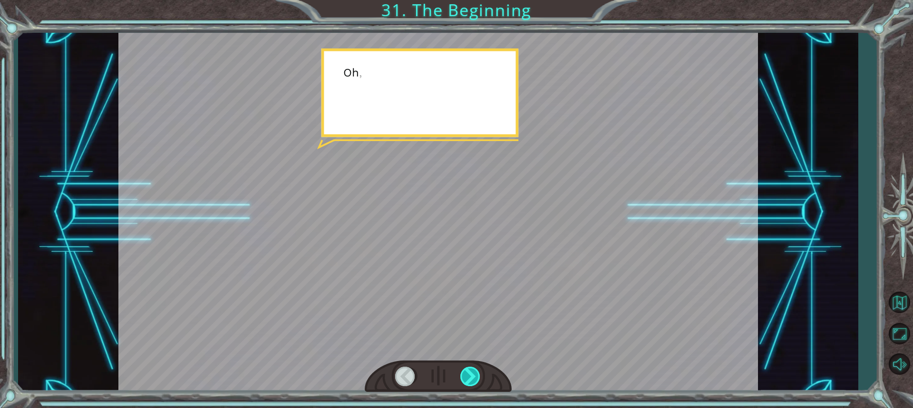
click at [476, 376] on div at bounding box center [470, 376] width 21 height 19
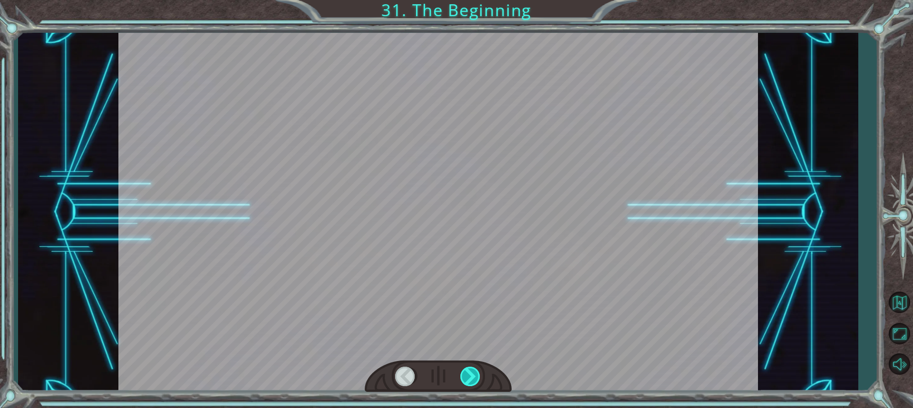
click at [476, 376] on div at bounding box center [470, 376] width 21 height 19
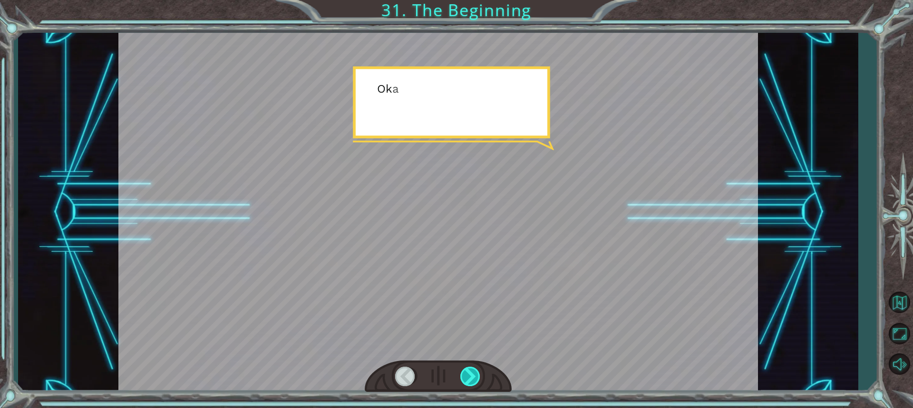
click at [476, 376] on div at bounding box center [470, 376] width 21 height 19
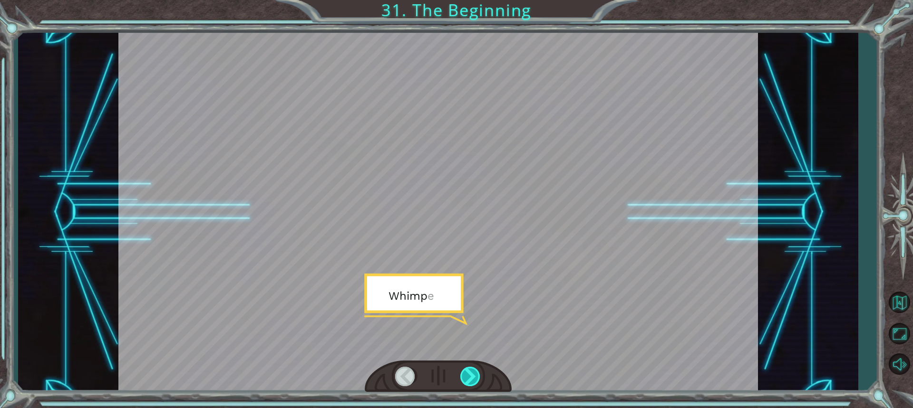
click at [476, 376] on div at bounding box center [470, 376] width 21 height 19
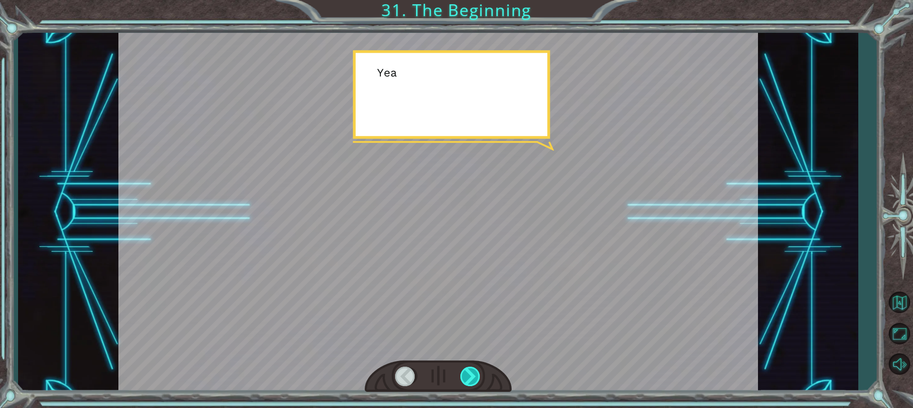
click at [476, 376] on div at bounding box center [470, 376] width 21 height 19
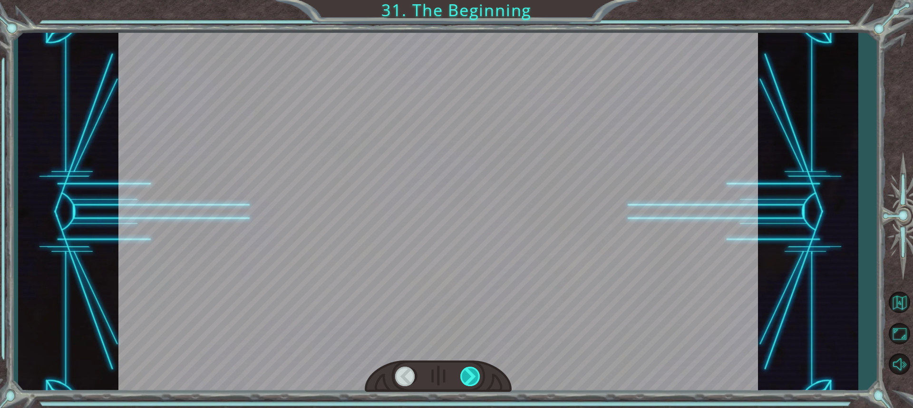
click at [475, 376] on div at bounding box center [470, 376] width 21 height 19
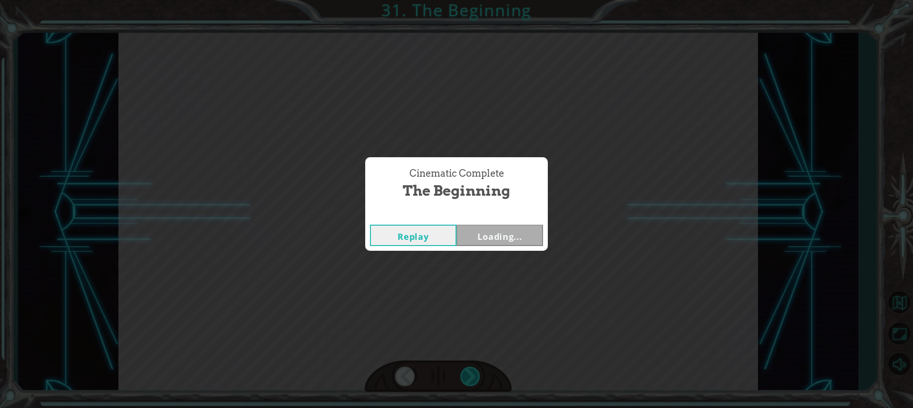
click at [474, 0] on div "Temporary Text H e y , V e g a ! W e d i d i t ! L o o k a t t h e s u n ! . . …" at bounding box center [456, 0] width 913 height 0
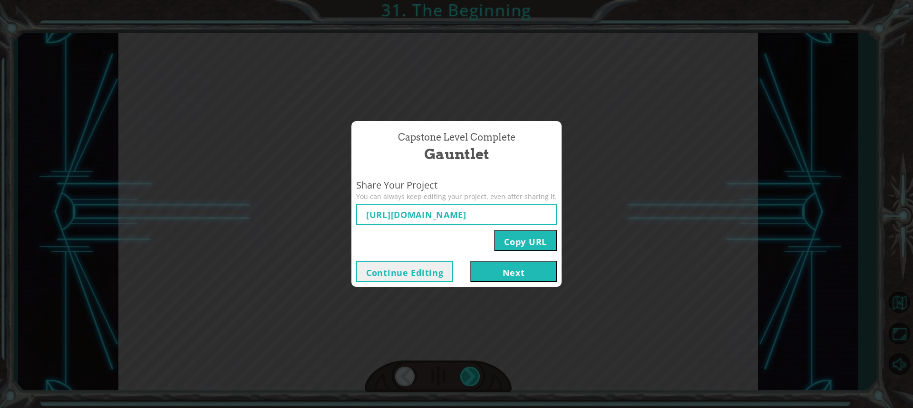
type input "[URL][DOMAIN_NAME]"
click at [527, 272] on button "Next" at bounding box center [513, 271] width 87 height 21
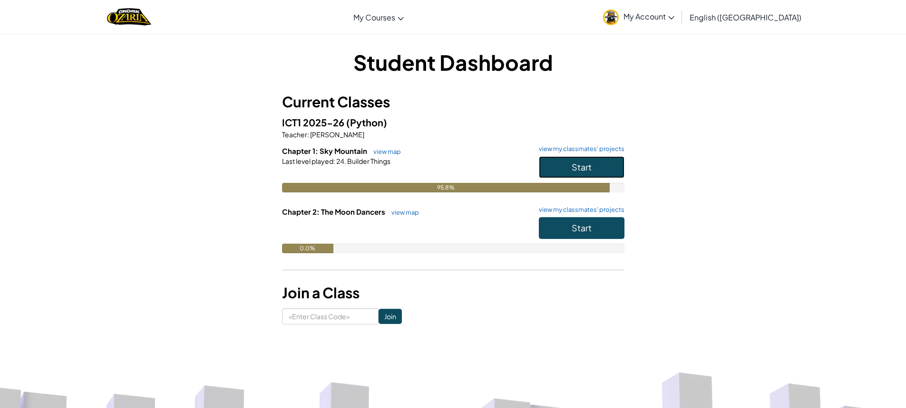
click at [570, 167] on button "Start" at bounding box center [582, 167] width 86 height 22
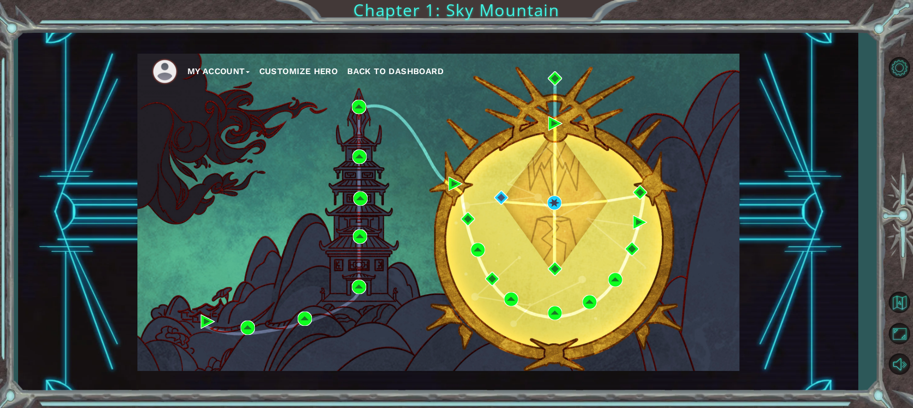
click at [363, 71] on span "Back to Dashboard" at bounding box center [395, 71] width 97 height 10
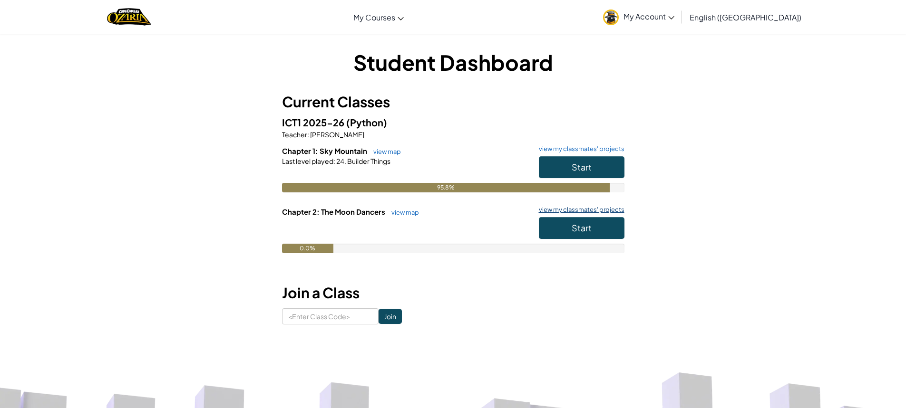
click at [589, 209] on link "view my classmates' projects" at bounding box center [579, 210] width 90 height 6
click at [601, 208] on link "view my classmates' projects" at bounding box center [579, 210] width 90 height 6
click at [399, 213] on link "view map" at bounding box center [403, 213] width 32 height 8
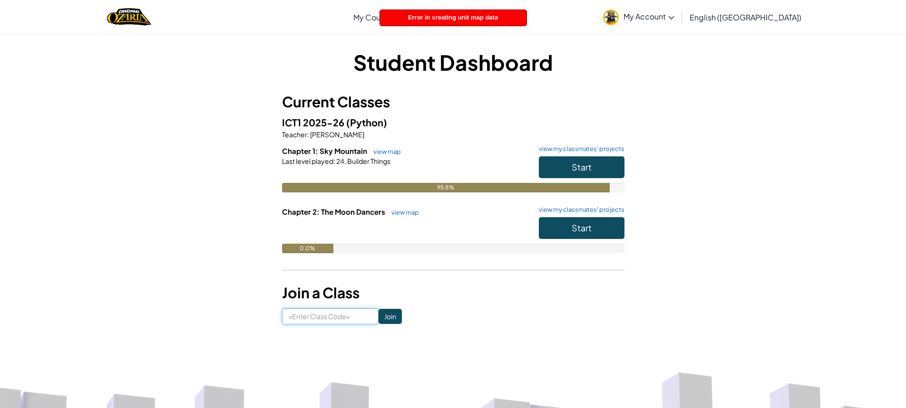
click at [340, 318] on input at bounding box center [330, 317] width 97 height 16
type input "sharedrinkslow"
click at [379, 313] on input "Join" at bounding box center [390, 316] width 23 height 15
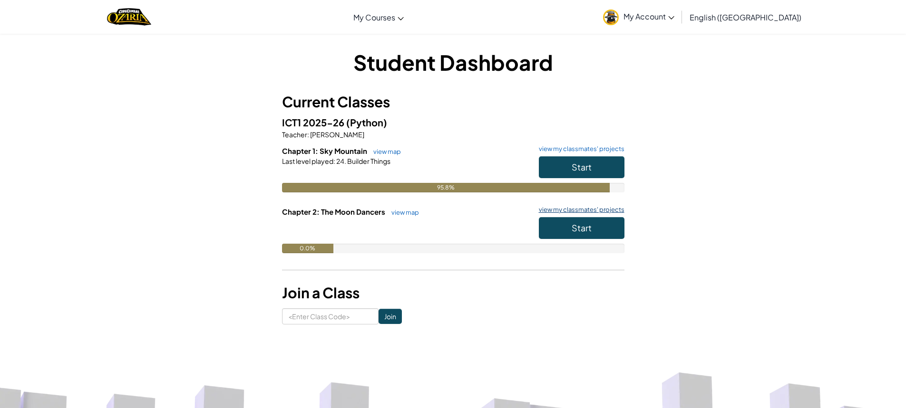
click at [584, 208] on link "view my classmates' projects" at bounding box center [579, 210] width 90 height 6
click at [609, 146] on link "view my classmates' projects" at bounding box center [579, 149] width 90 height 6
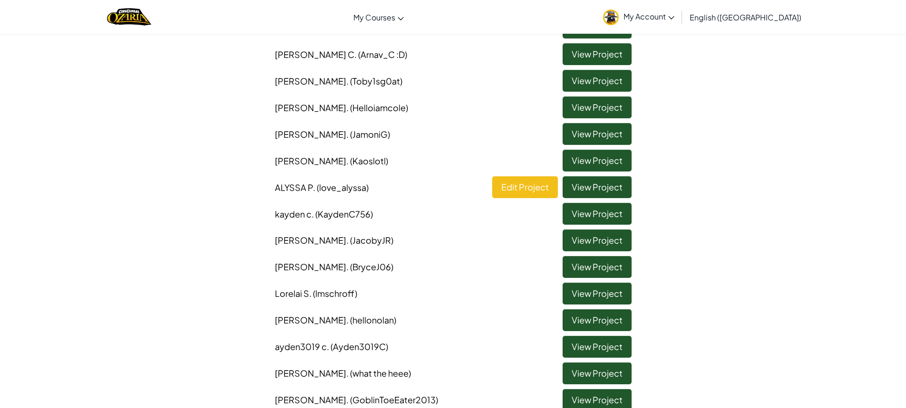
scroll to position [285, 0]
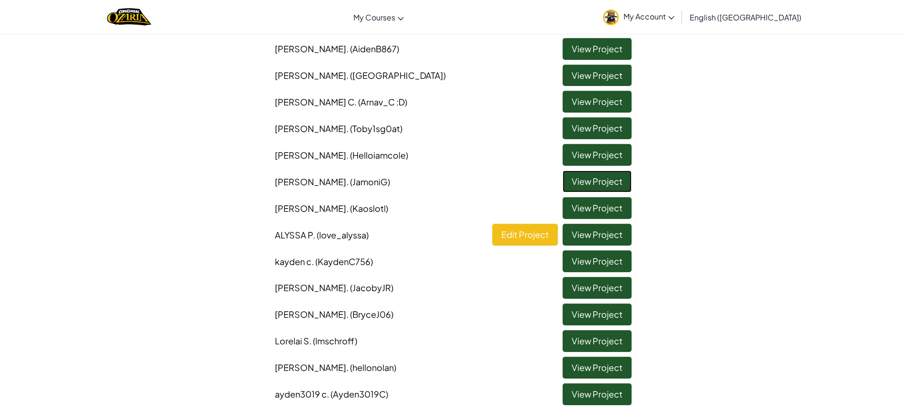
click at [598, 181] on link "View Project" at bounding box center [597, 182] width 69 height 22
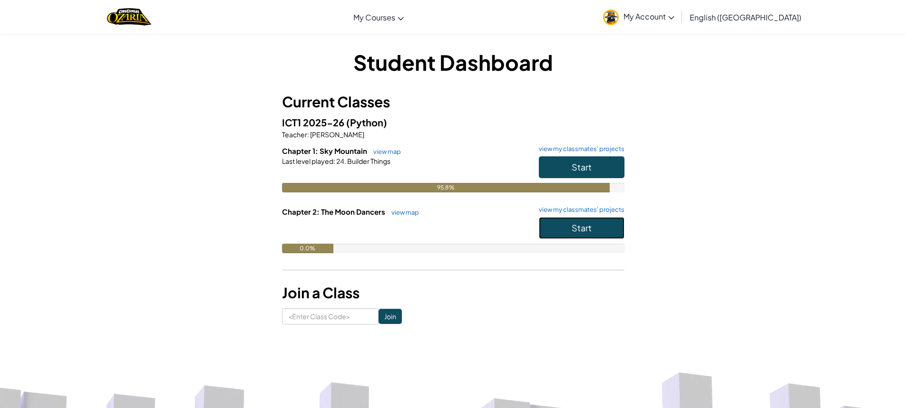
click at [584, 224] on span "Start" at bounding box center [582, 228] width 20 height 11
click at [586, 161] on button "Start" at bounding box center [582, 167] width 86 height 22
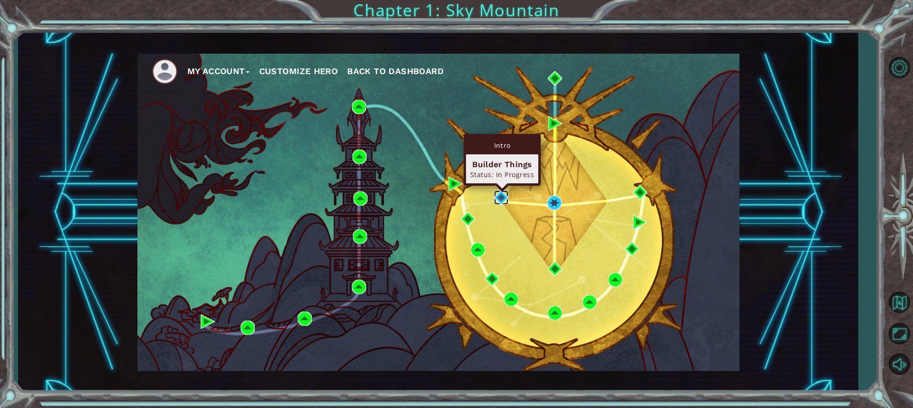
click at [502, 197] on img at bounding box center [501, 198] width 14 height 14
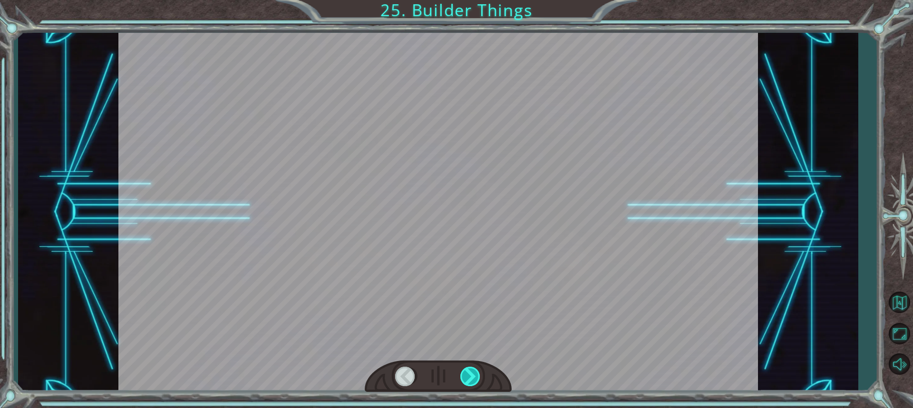
click at [470, 379] on div at bounding box center [470, 376] width 21 height 19
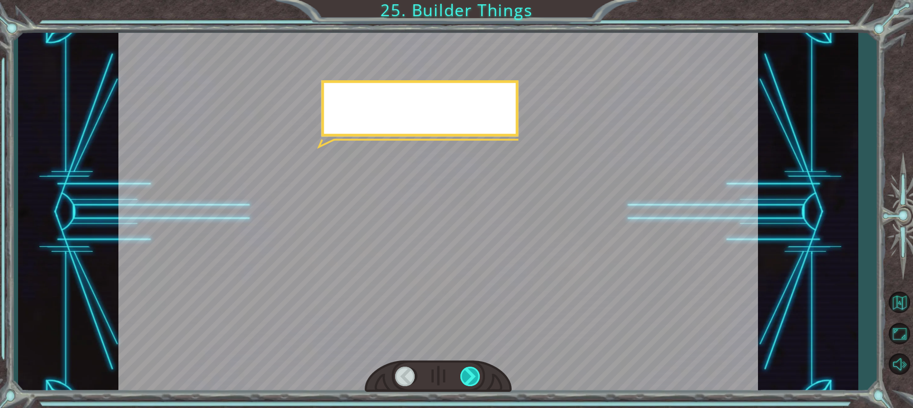
click at [470, 379] on div at bounding box center [470, 376] width 21 height 19
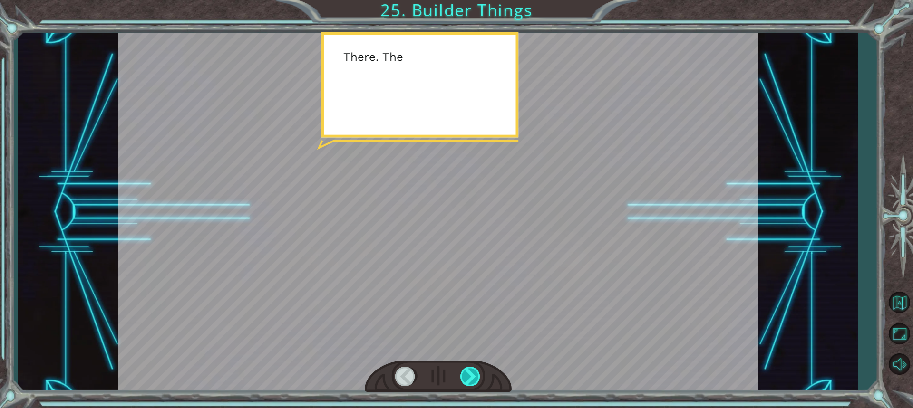
click at [470, 379] on div at bounding box center [470, 376] width 21 height 19
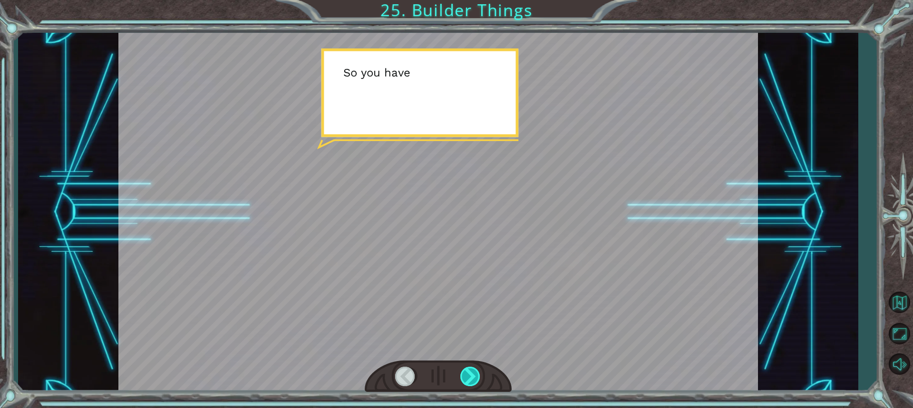
click at [471, 379] on div at bounding box center [470, 376] width 21 height 19
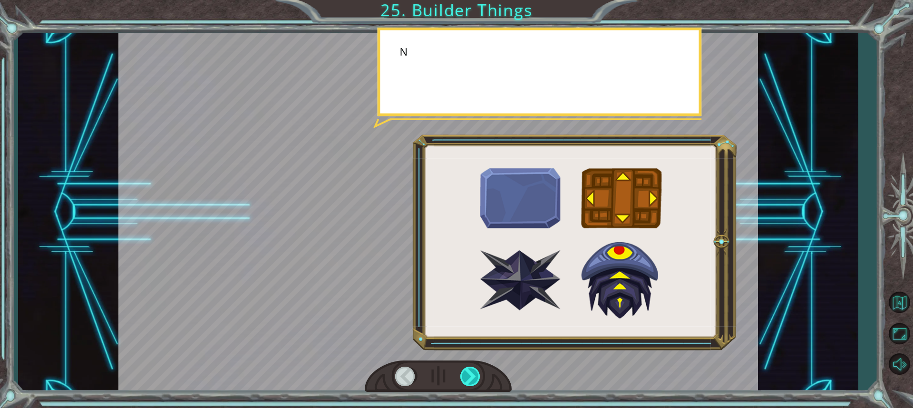
click at [471, 379] on div at bounding box center [470, 376] width 21 height 19
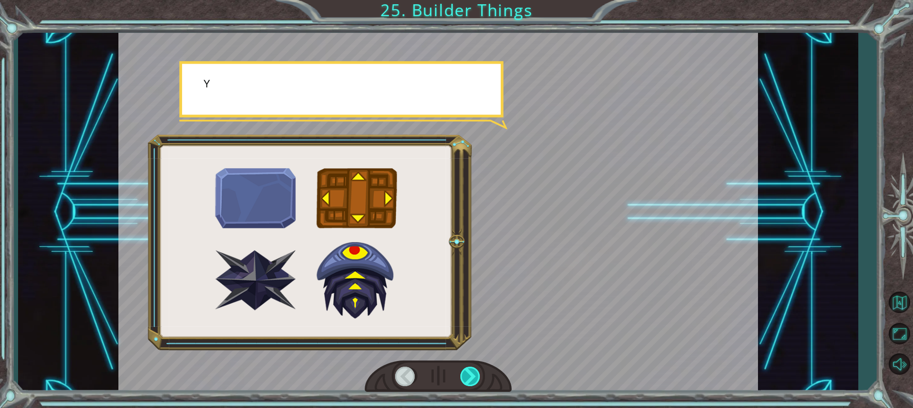
click at [471, 379] on div at bounding box center [470, 376] width 21 height 19
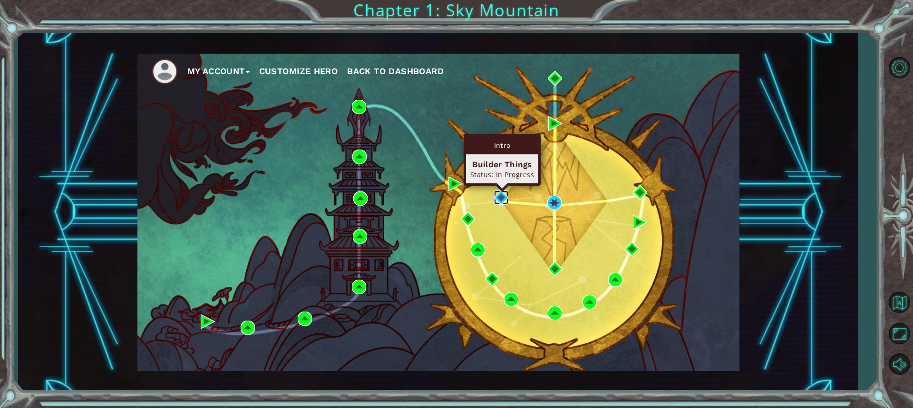
click at [503, 192] on img at bounding box center [501, 198] width 14 height 14
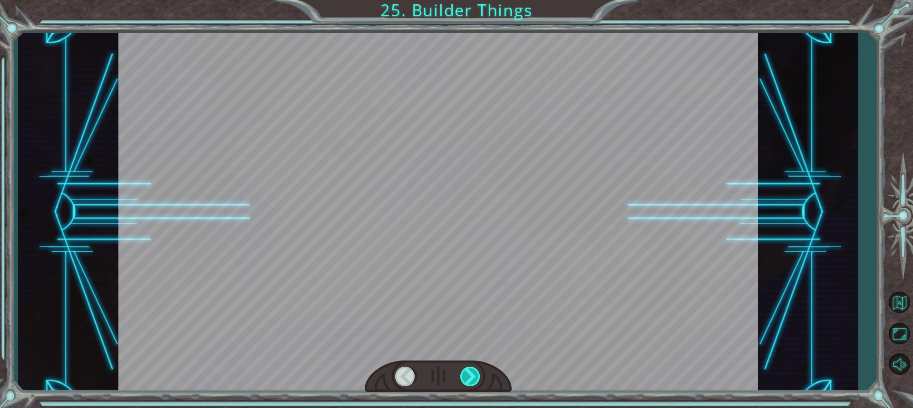
click at [470, 383] on div at bounding box center [470, 376] width 21 height 19
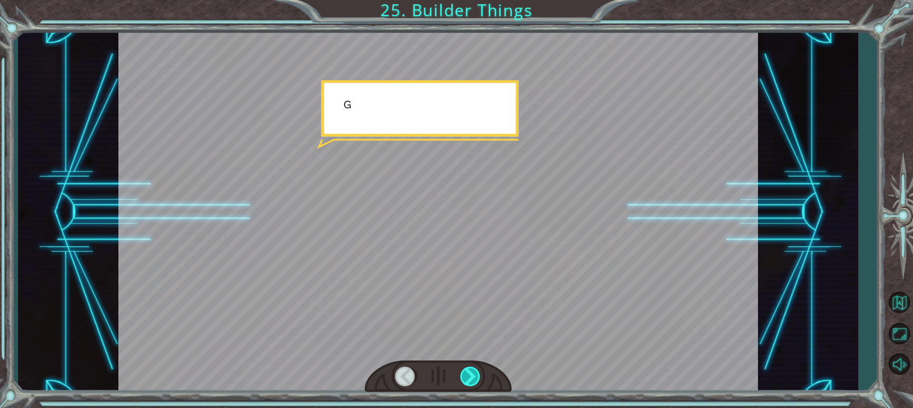
click at [470, 383] on div at bounding box center [470, 376] width 21 height 19
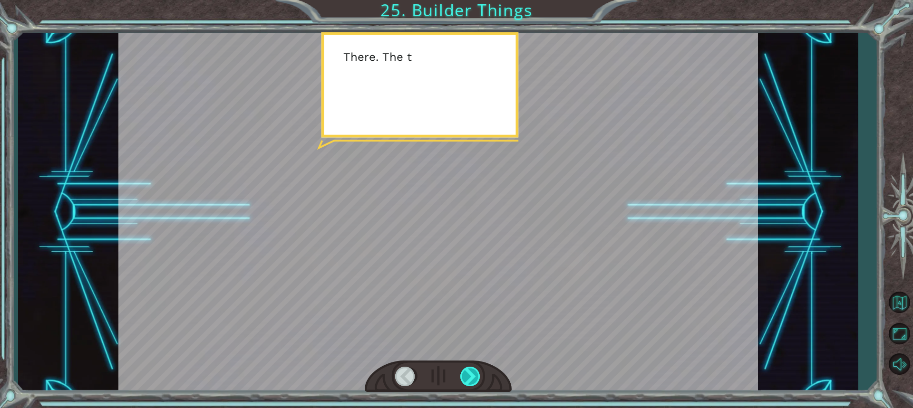
click at [470, 383] on div at bounding box center [470, 376] width 21 height 19
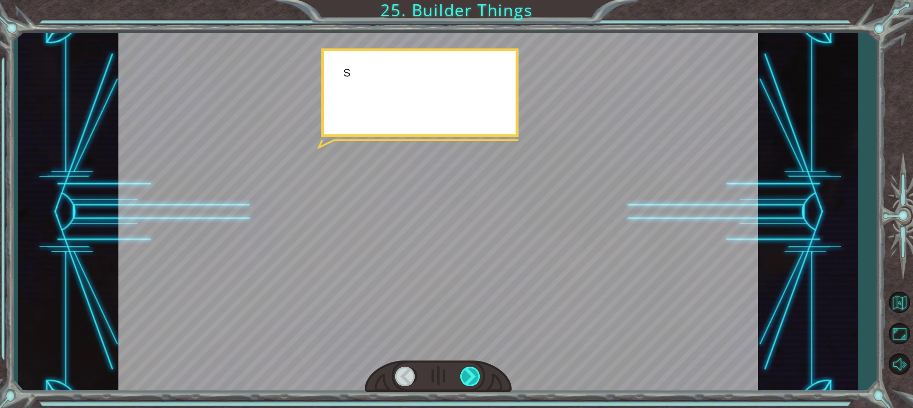
click at [470, 383] on div at bounding box center [470, 376] width 21 height 19
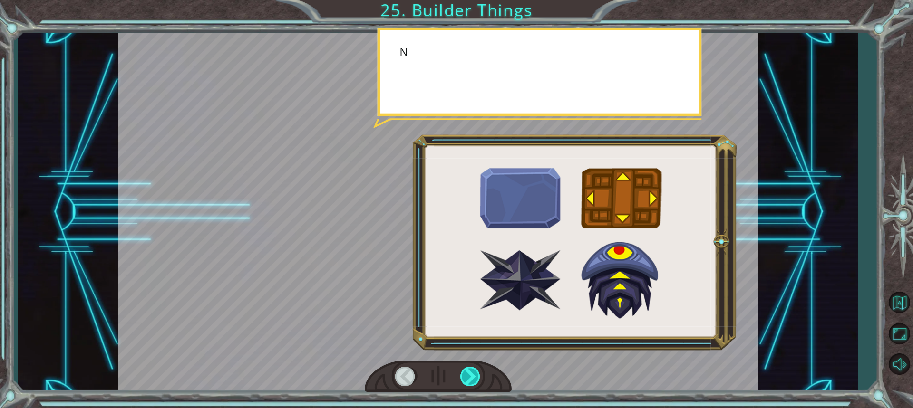
click at [470, 383] on div at bounding box center [470, 376] width 21 height 19
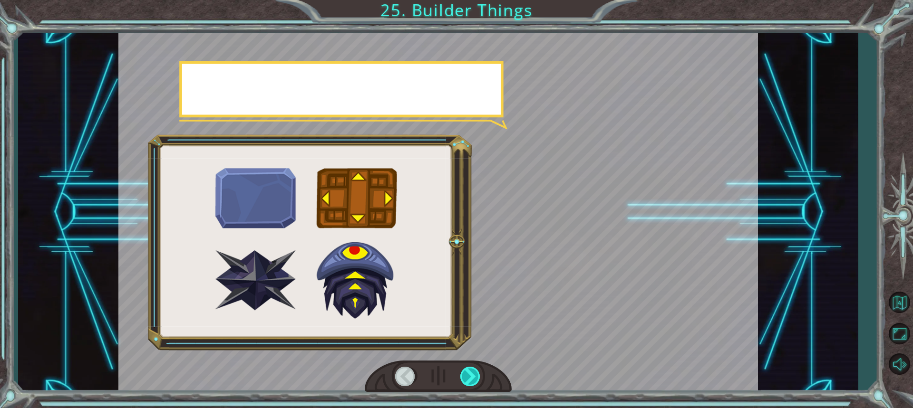
click at [470, 383] on div at bounding box center [470, 376] width 21 height 19
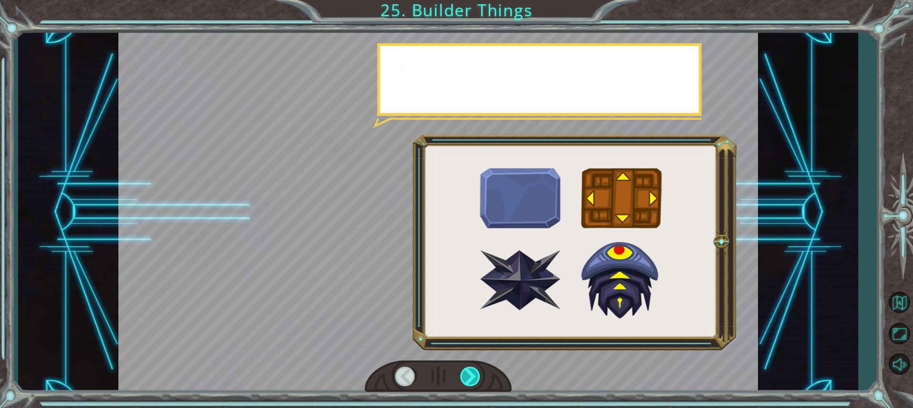
click at [470, 383] on div at bounding box center [470, 376] width 21 height 19
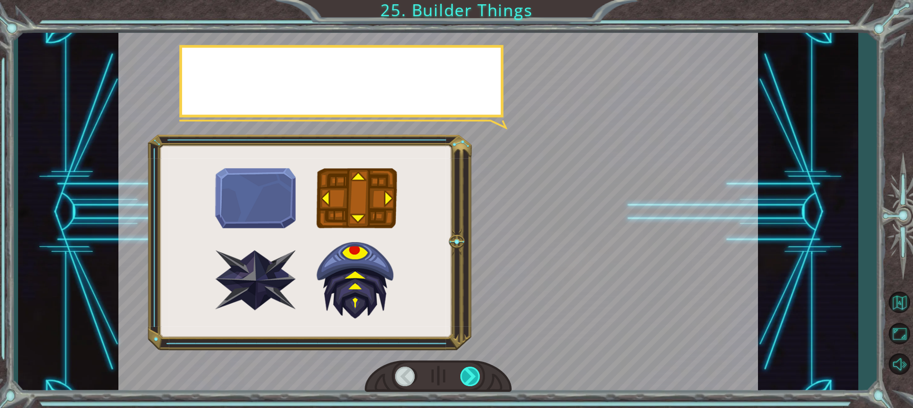
click at [470, 383] on div at bounding box center [470, 376] width 21 height 19
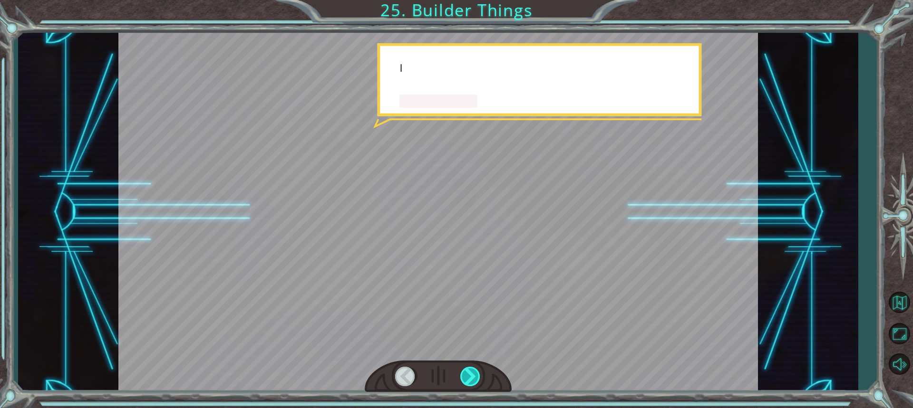
click at [470, 383] on div at bounding box center [470, 376] width 21 height 19
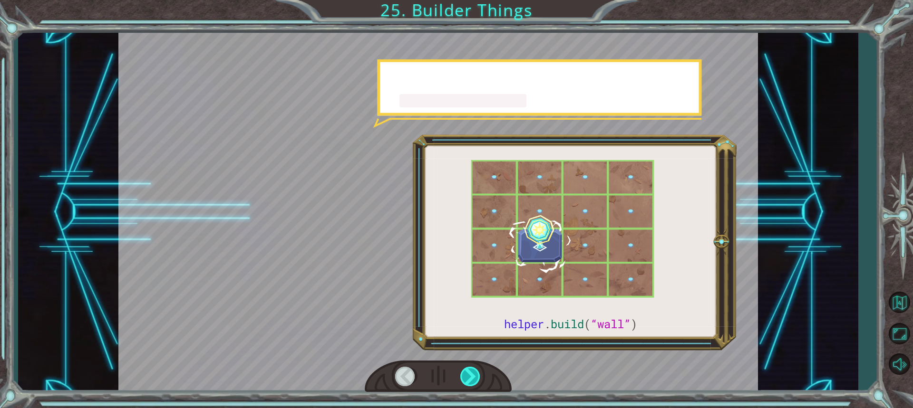
click at [470, 383] on div at bounding box center [470, 376] width 21 height 19
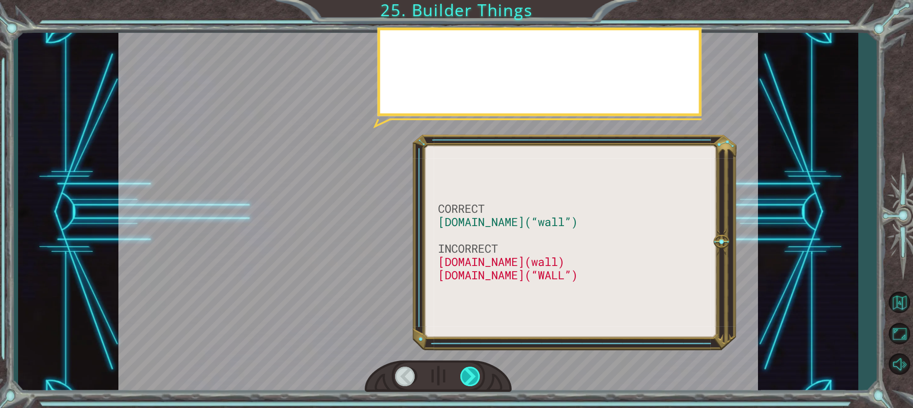
click at [470, 383] on div at bounding box center [470, 376] width 21 height 19
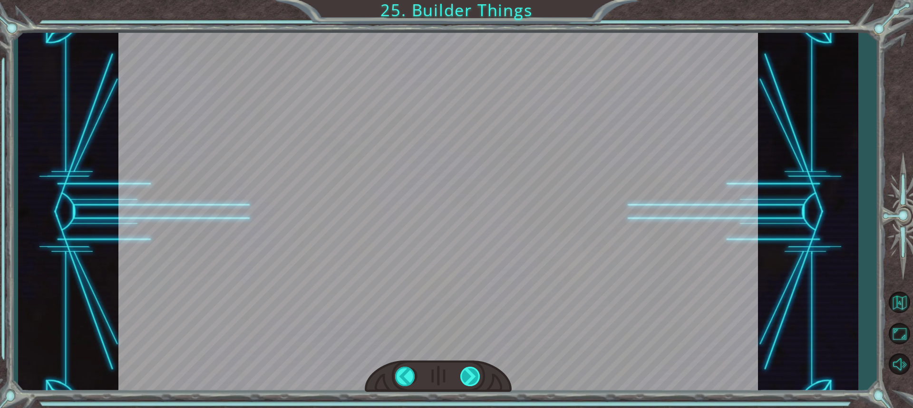
click at [470, 0] on div "CORRECT [DOMAIN_NAME](“wall”) INCORRECT [DOMAIN_NAME](wall) [DOMAIN_NAME](“WALL…" at bounding box center [456, 0] width 913 height 0
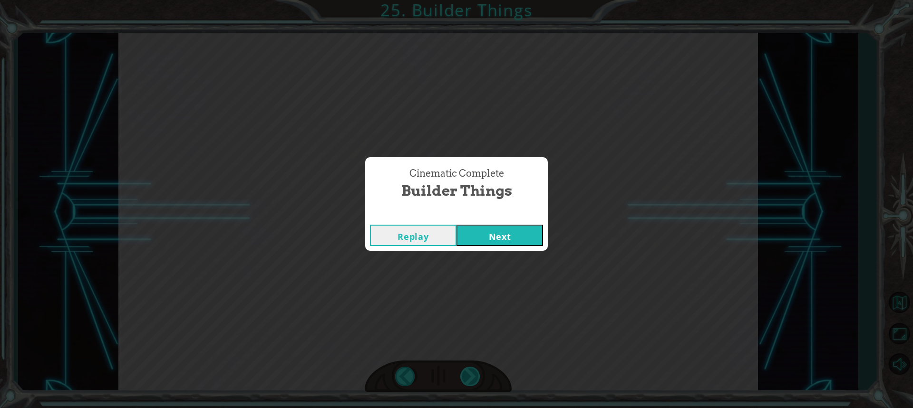
click at [470, 383] on div "Cinematic Complete Builder Things Replay Next" at bounding box center [456, 204] width 913 height 408
click at [515, 234] on button "Next" at bounding box center [500, 235] width 87 height 21
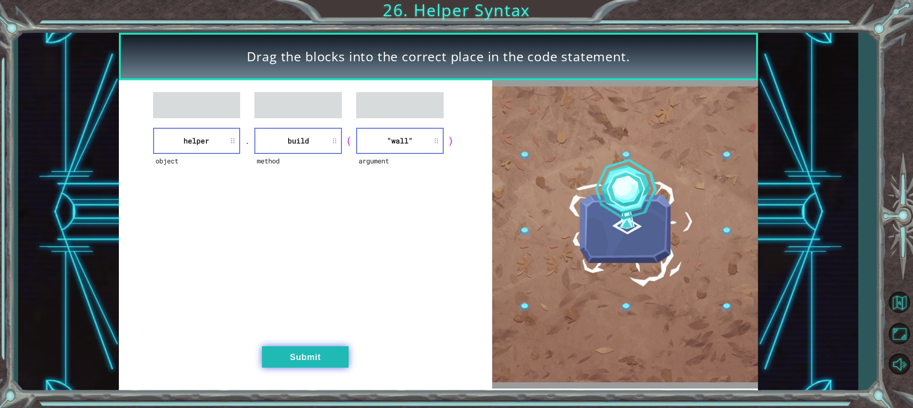
click at [307, 362] on button "Submit" at bounding box center [305, 357] width 87 height 21
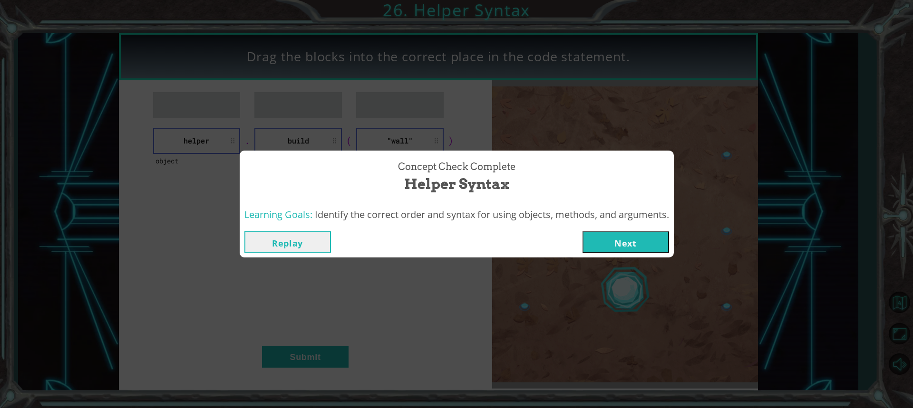
click at [637, 245] on button "Next" at bounding box center [626, 242] width 87 height 21
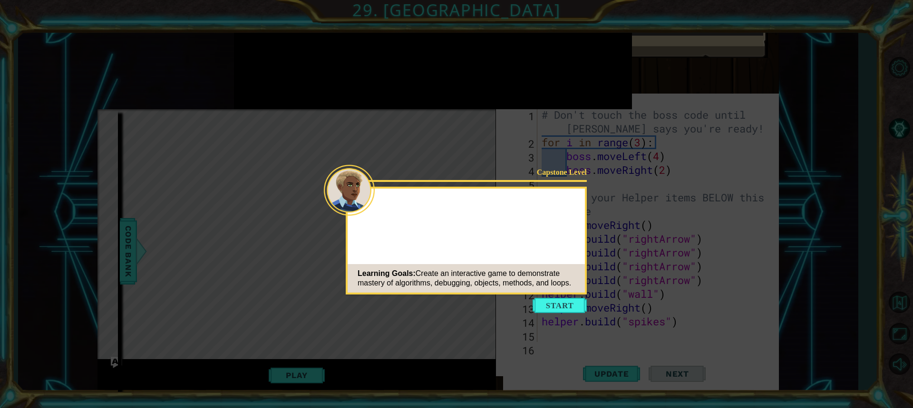
click at [550, 306] on button "Start" at bounding box center [560, 305] width 54 height 15
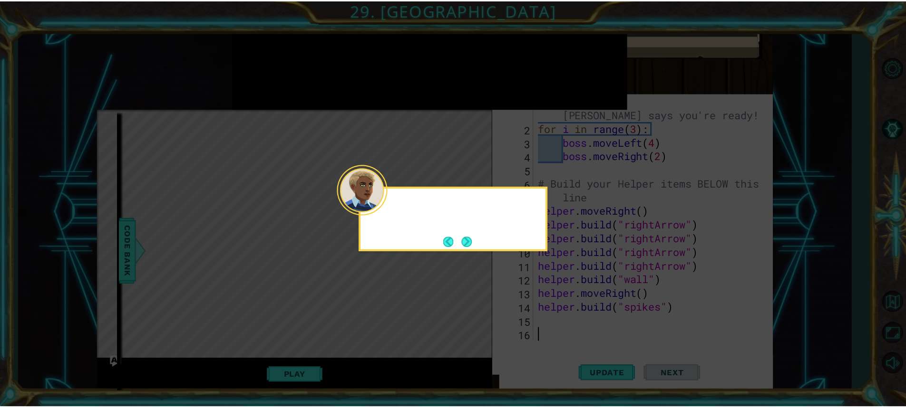
scroll to position [14, 0]
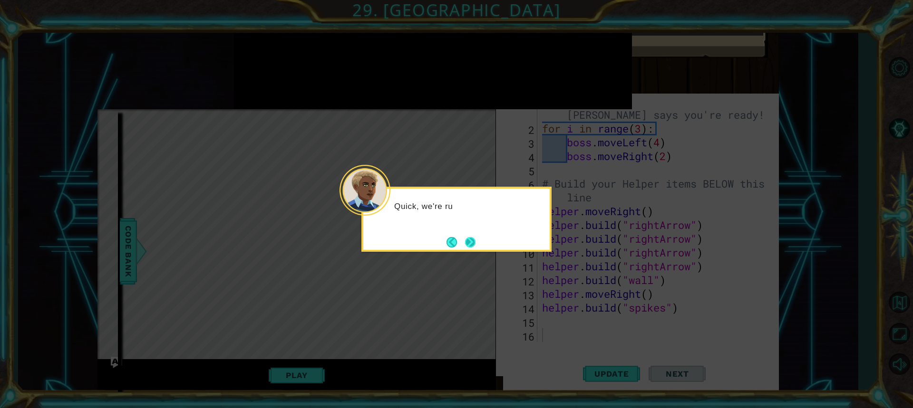
click at [472, 241] on button "Next" at bounding box center [470, 242] width 10 height 10
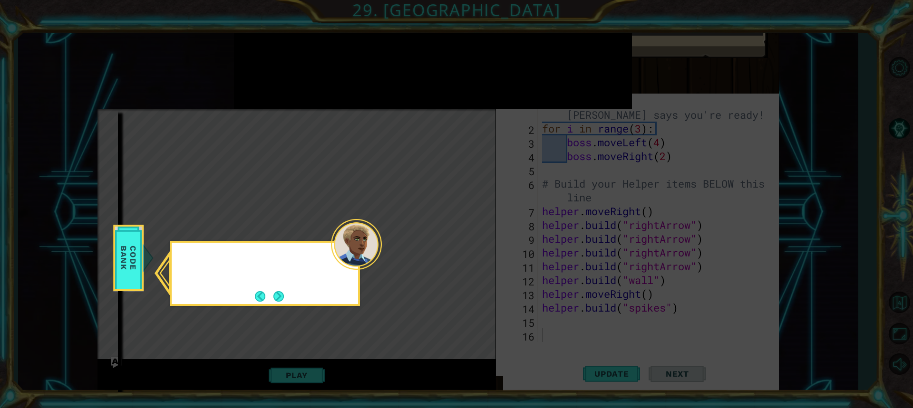
click at [472, 242] on icon at bounding box center [456, 204] width 913 height 408
click at [278, 301] on button "Next" at bounding box center [278, 297] width 10 height 10
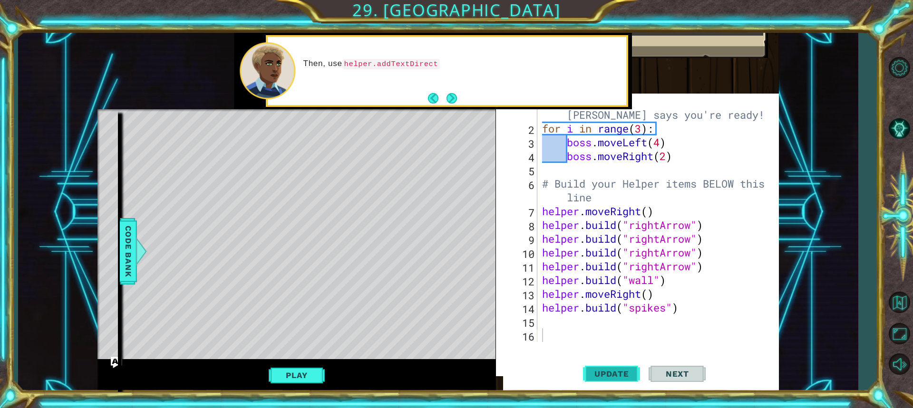
click at [616, 380] on button "Update" at bounding box center [611, 374] width 57 height 36
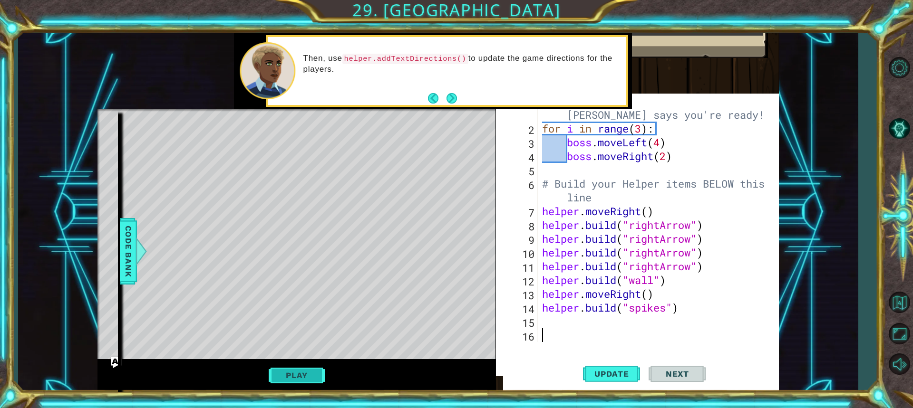
click at [315, 370] on button "Play" at bounding box center [297, 376] width 56 height 18
click at [677, 375] on span "Next" at bounding box center [677, 375] width 42 height 10
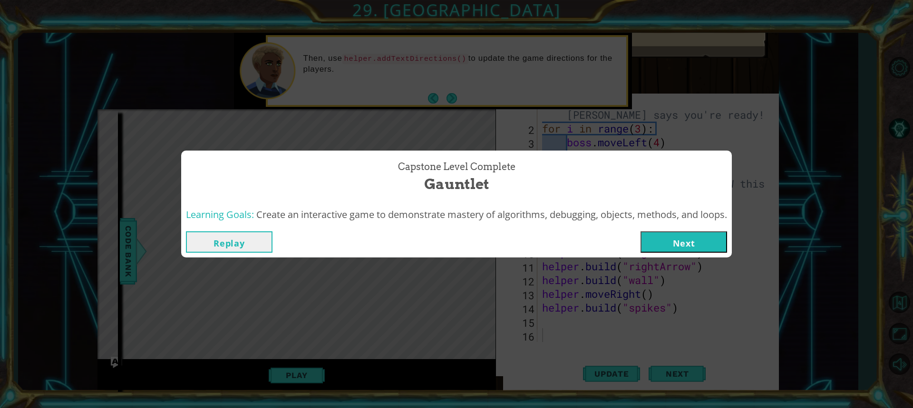
click at [671, 241] on button "Next" at bounding box center [684, 242] width 87 height 21
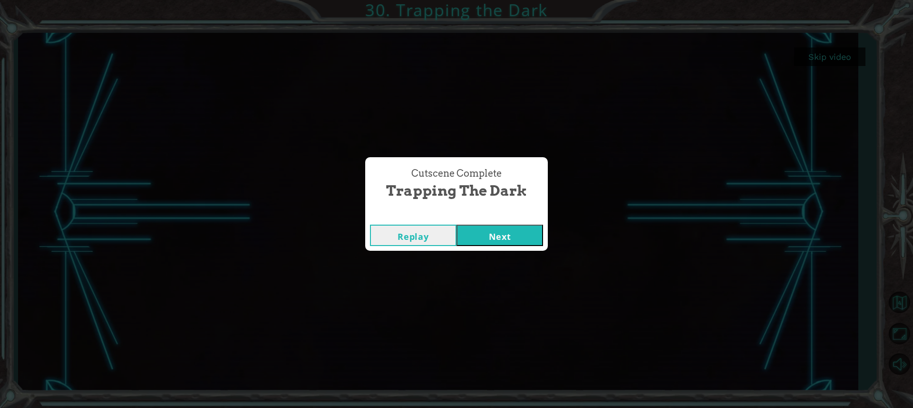
click at [493, 241] on button "Next" at bounding box center [500, 235] width 87 height 21
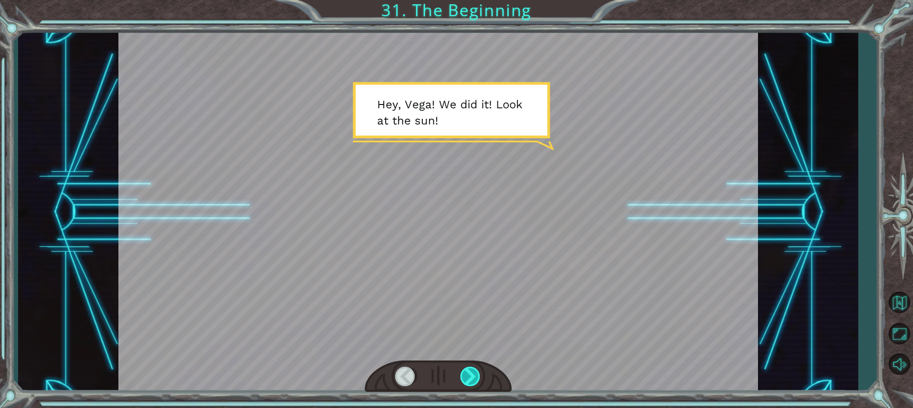
click at [466, 379] on div at bounding box center [470, 376] width 21 height 19
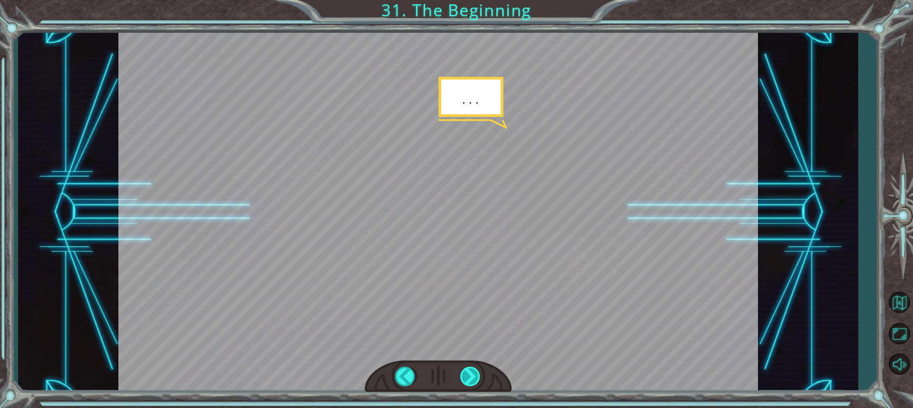
click at [466, 379] on div at bounding box center [470, 376] width 21 height 19
click at [465, 379] on div at bounding box center [470, 376] width 21 height 19
click at [469, 377] on div at bounding box center [470, 376] width 21 height 19
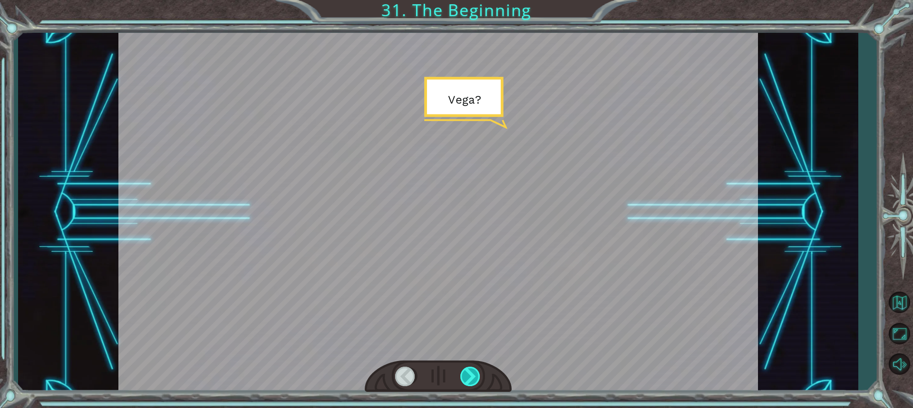
click at [469, 377] on div at bounding box center [470, 376] width 21 height 19
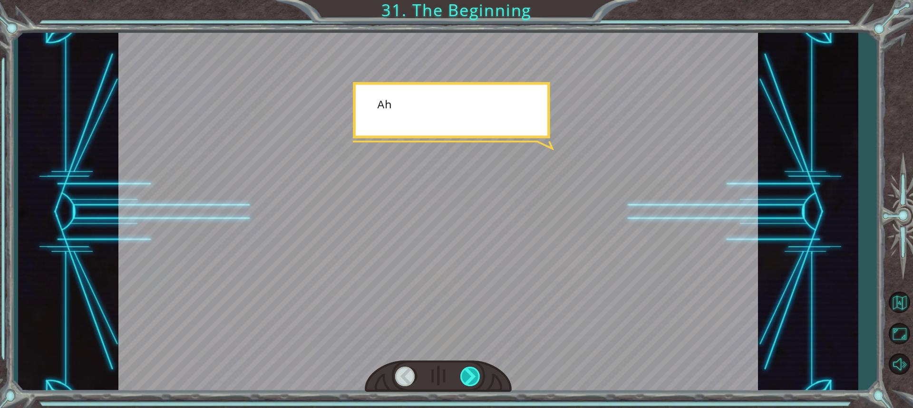
click at [469, 377] on div at bounding box center [470, 376] width 21 height 19
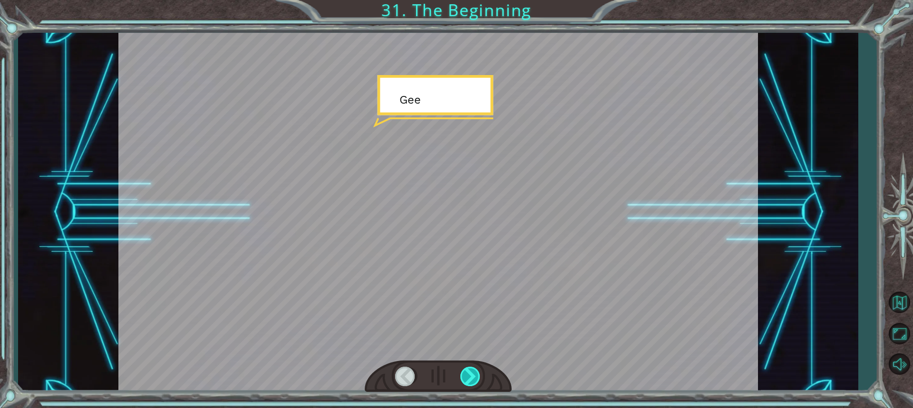
click at [469, 377] on div at bounding box center [470, 376] width 21 height 19
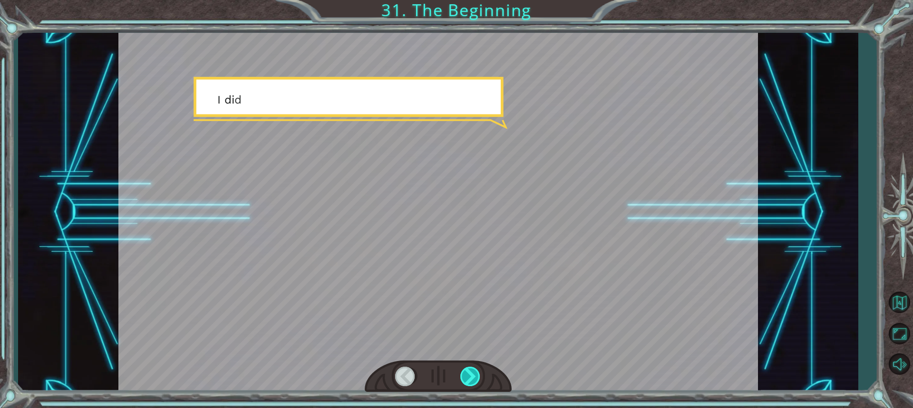
click at [469, 377] on div at bounding box center [470, 376] width 21 height 19
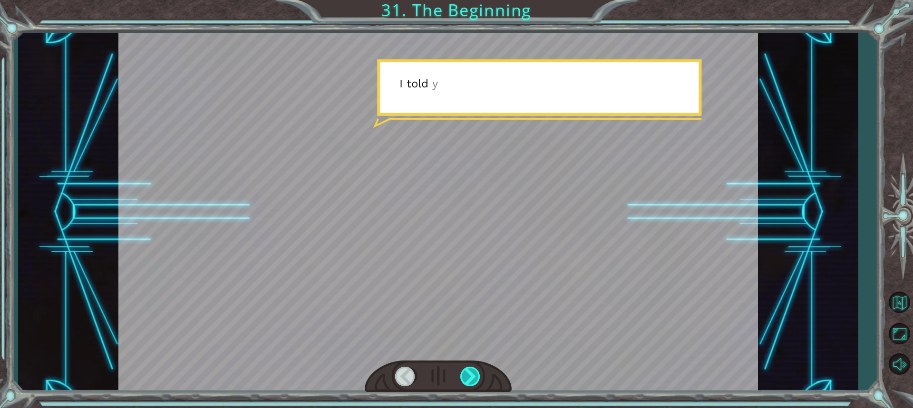
click at [469, 377] on div at bounding box center [470, 376] width 21 height 19
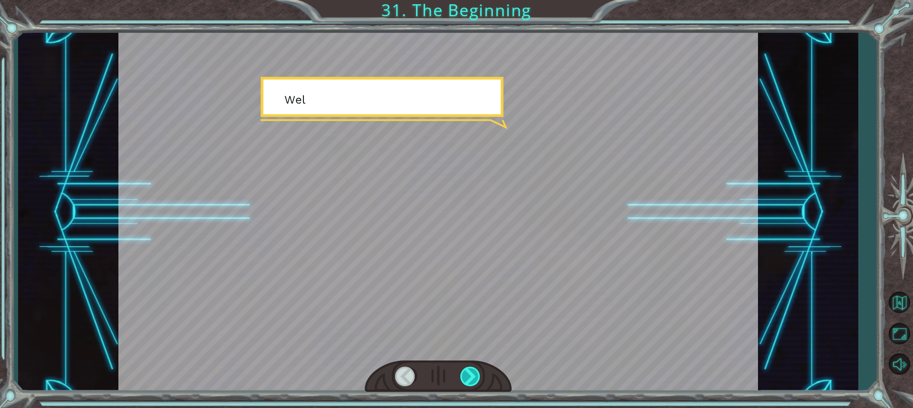
click at [469, 377] on div at bounding box center [470, 376] width 21 height 19
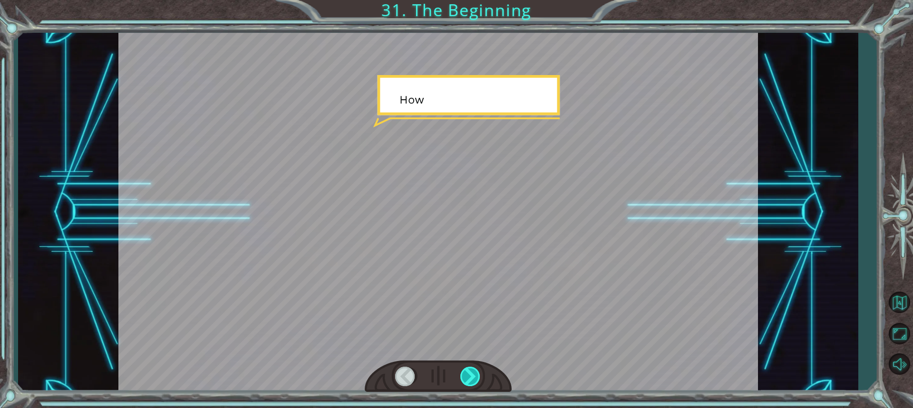
click at [469, 377] on div at bounding box center [470, 376] width 21 height 19
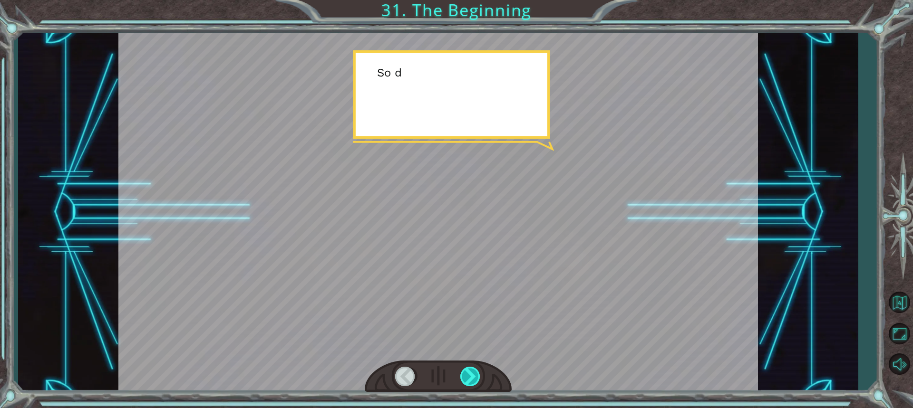
click at [469, 377] on div at bounding box center [470, 376] width 21 height 19
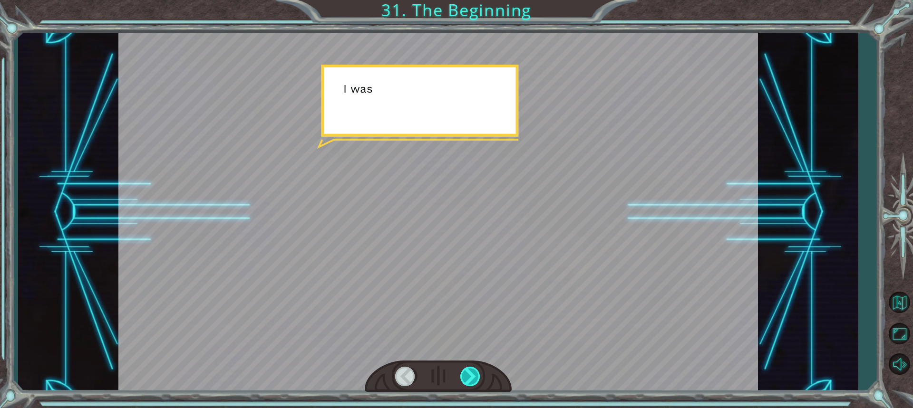
click at [469, 377] on div at bounding box center [470, 376] width 21 height 19
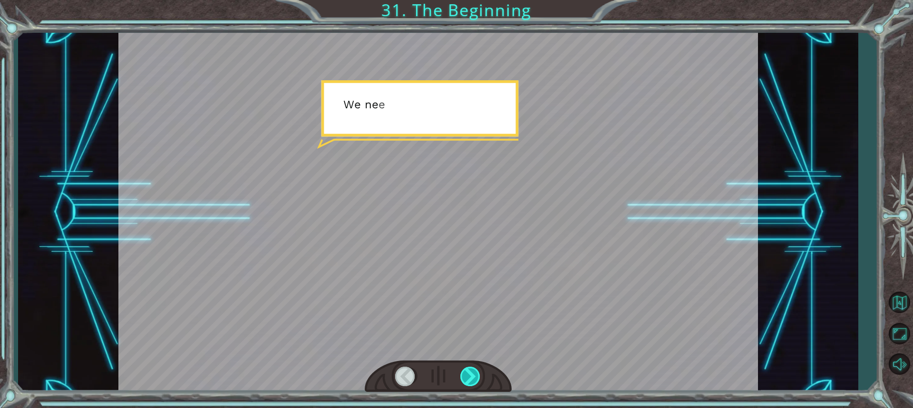
click at [469, 377] on div at bounding box center [470, 376] width 21 height 19
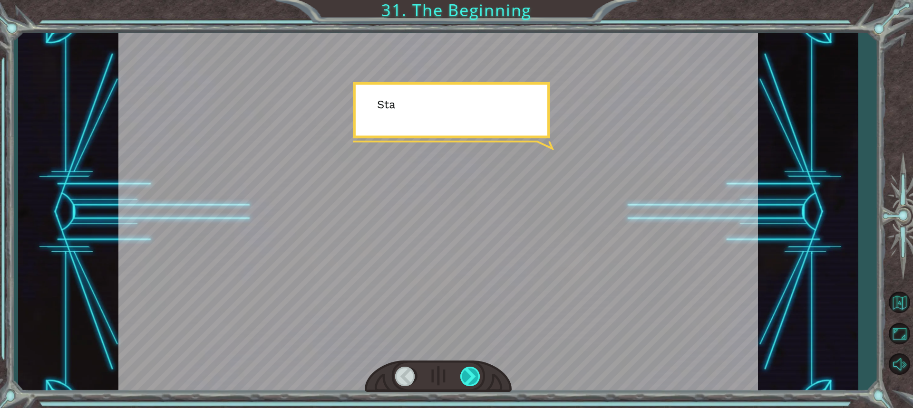
click at [469, 377] on div at bounding box center [470, 376] width 21 height 19
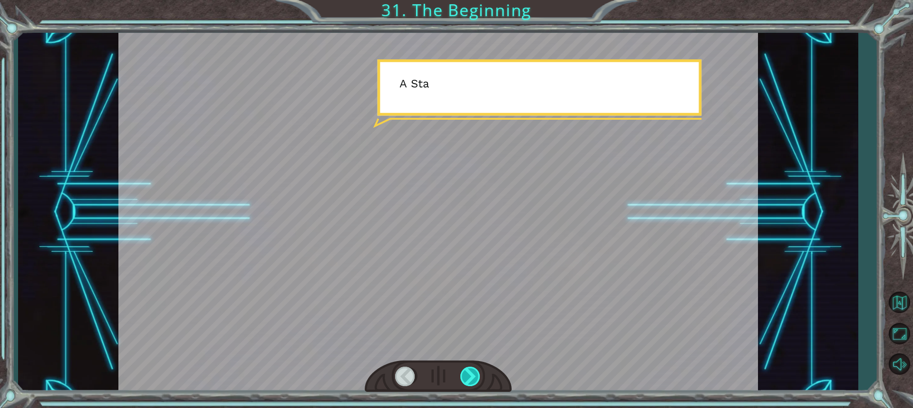
click at [469, 377] on div at bounding box center [470, 376] width 21 height 19
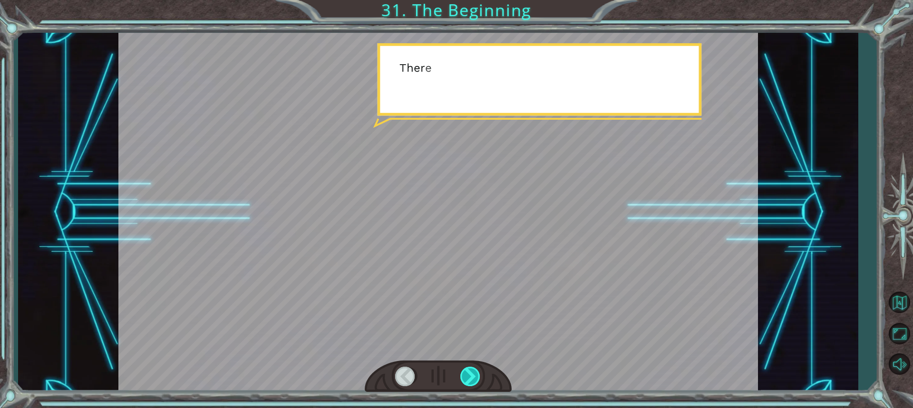
click at [469, 377] on div at bounding box center [470, 376] width 21 height 19
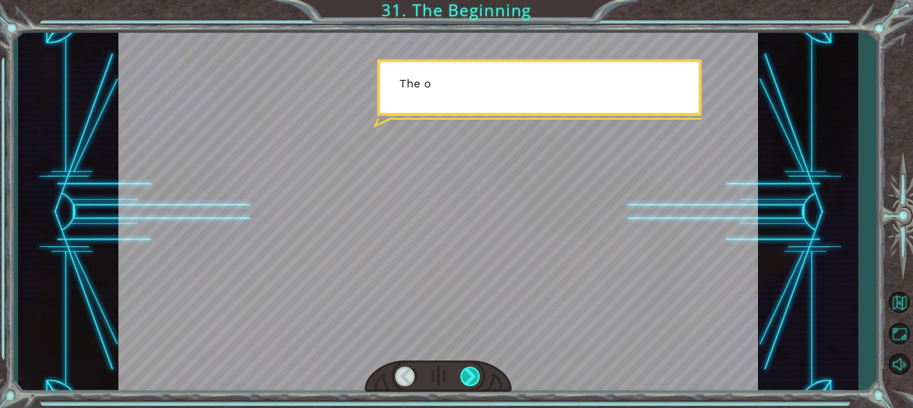
click at [469, 377] on div at bounding box center [470, 376] width 21 height 19
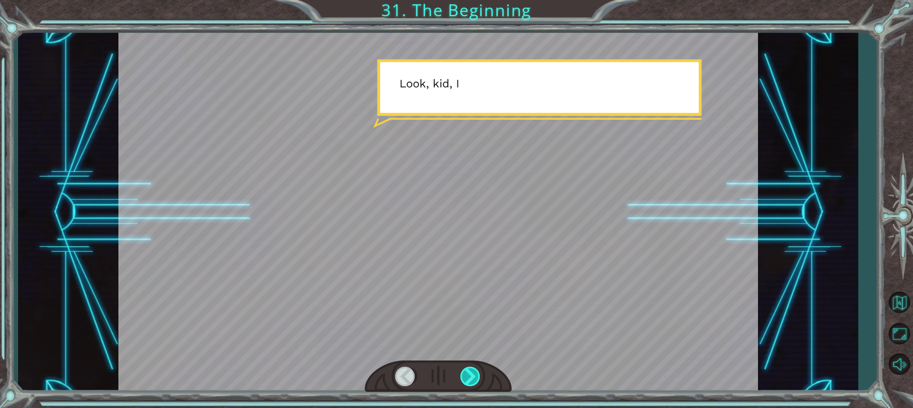
click at [469, 377] on div at bounding box center [470, 376] width 21 height 19
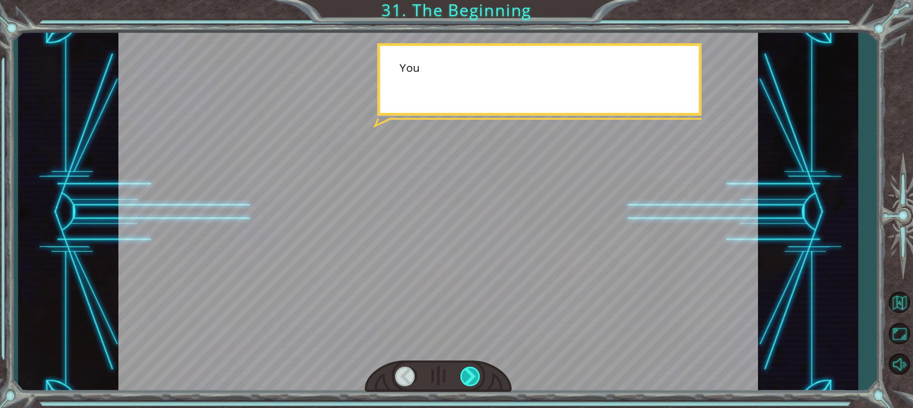
click at [469, 377] on div at bounding box center [470, 376] width 21 height 19
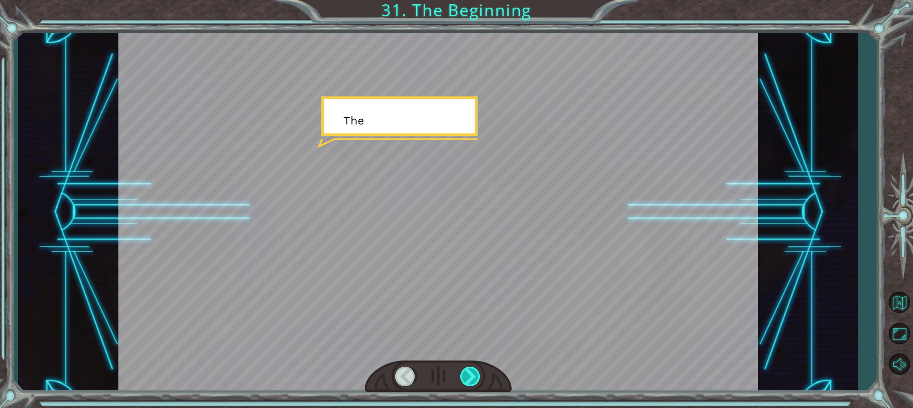
click at [469, 377] on div at bounding box center [470, 376] width 21 height 19
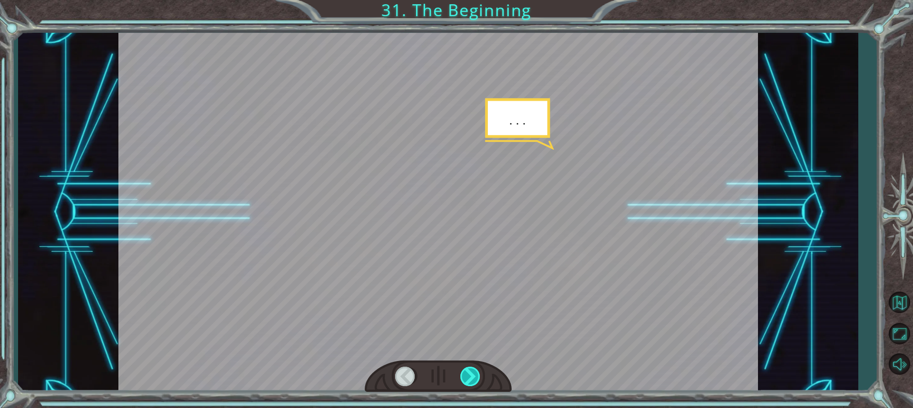
click at [469, 377] on div at bounding box center [470, 376] width 21 height 19
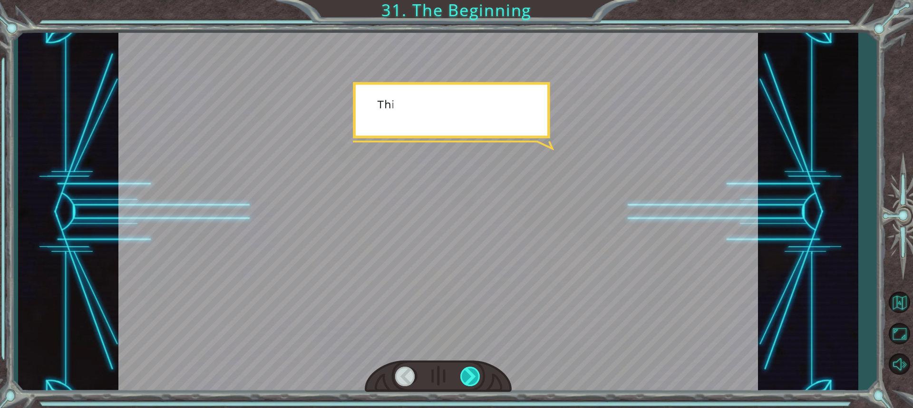
click at [469, 377] on div at bounding box center [470, 376] width 21 height 19
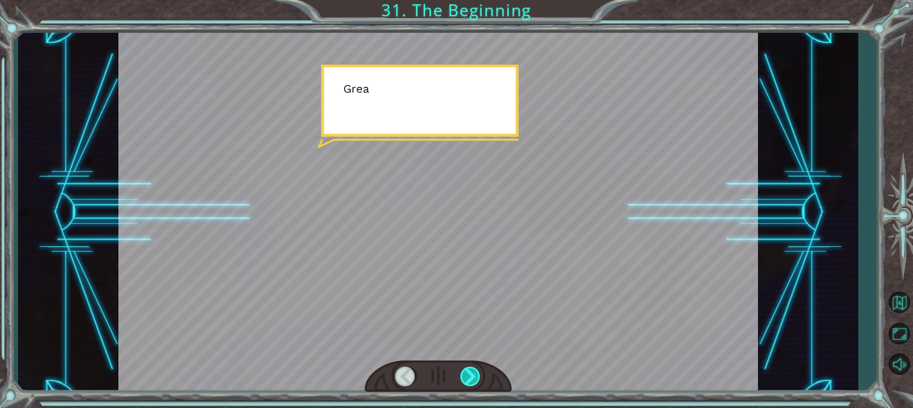
click at [469, 377] on div at bounding box center [470, 376] width 21 height 19
drag, startPoint x: 469, startPoint y: 377, endPoint x: 464, endPoint y: 380, distance: 6.0
click at [464, 380] on div at bounding box center [470, 376] width 21 height 19
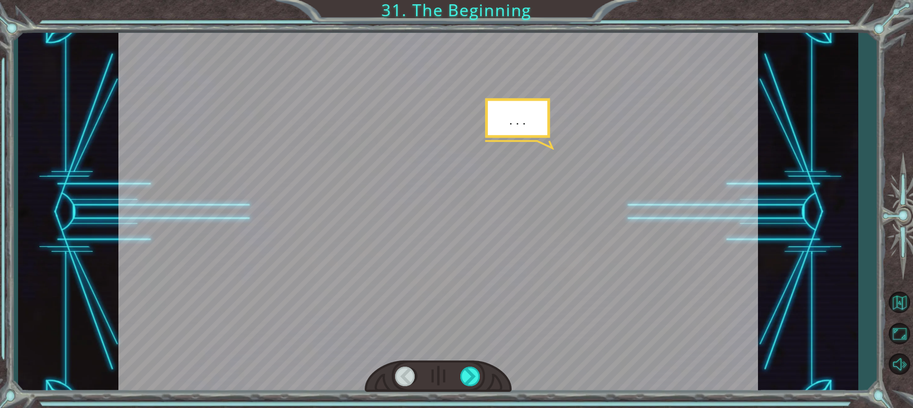
click at [453, 386] on div at bounding box center [438, 377] width 147 height 32
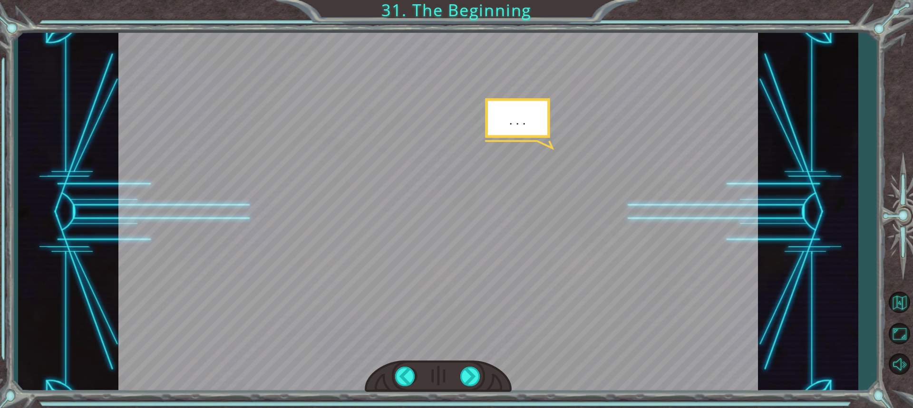
click at [453, 386] on div at bounding box center [438, 377] width 147 height 32
click at [470, 379] on div at bounding box center [470, 376] width 21 height 19
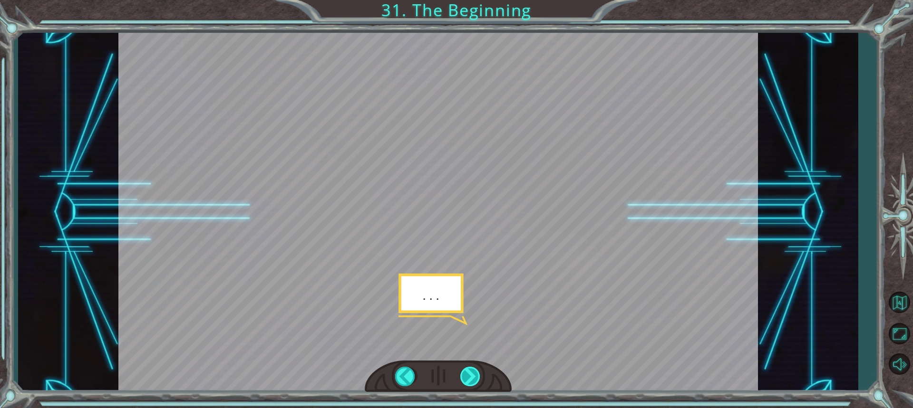
click at [470, 379] on div at bounding box center [470, 376] width 21 height 19
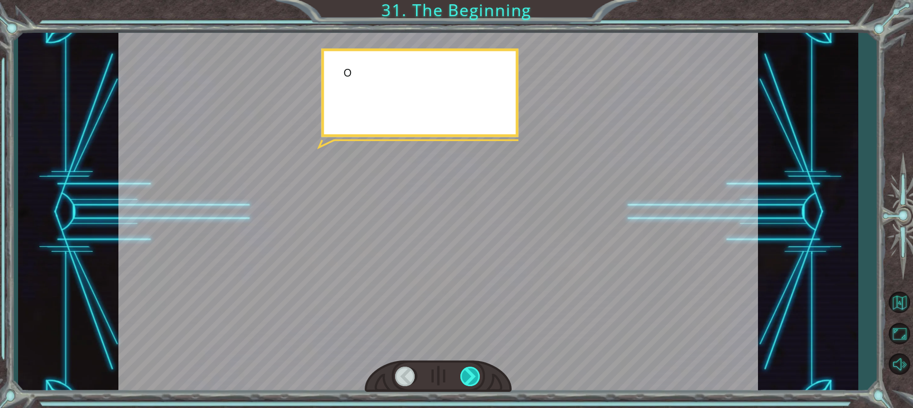
click at [470, 379] on div at bounding box center [470, 376] width 21 height 19
drag, startPoint x: 470, startPoint y: 379, endPoint x: 477, endPoint y: 368, distance: 12.8
click at [471, 379] on div at bounding box center [470, 376] width 21 height 19
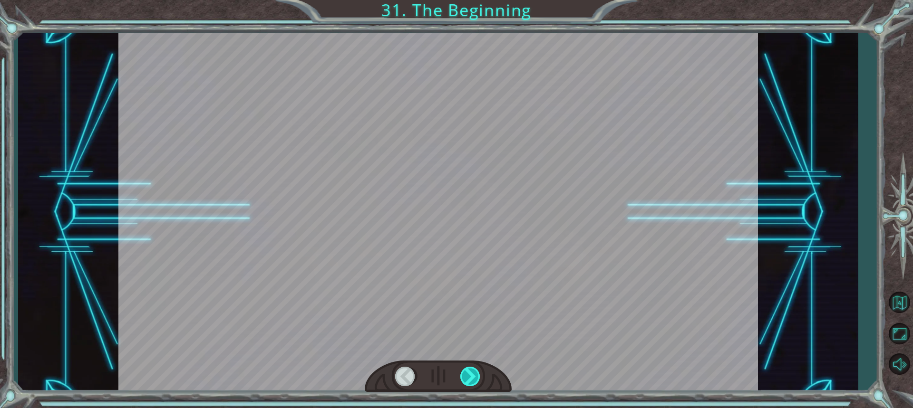
click at [477, 367] on div at bounding box center [470, 376] width 21 height 19
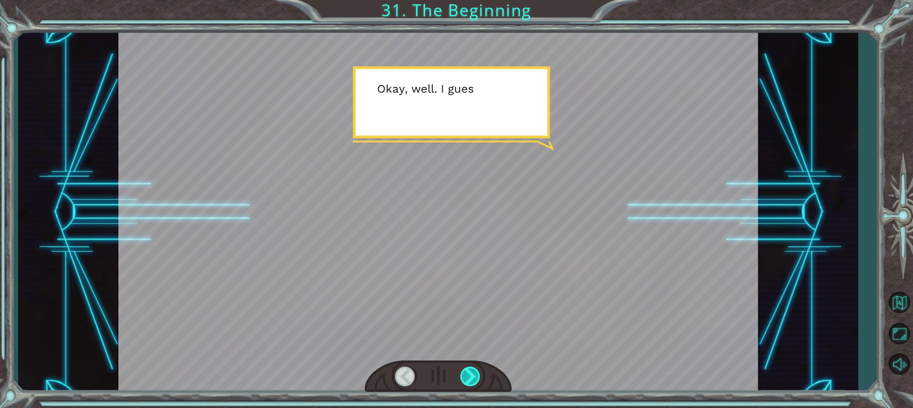
click at [476, 376] on div at bounding box center [470, 376] width 21 height 19
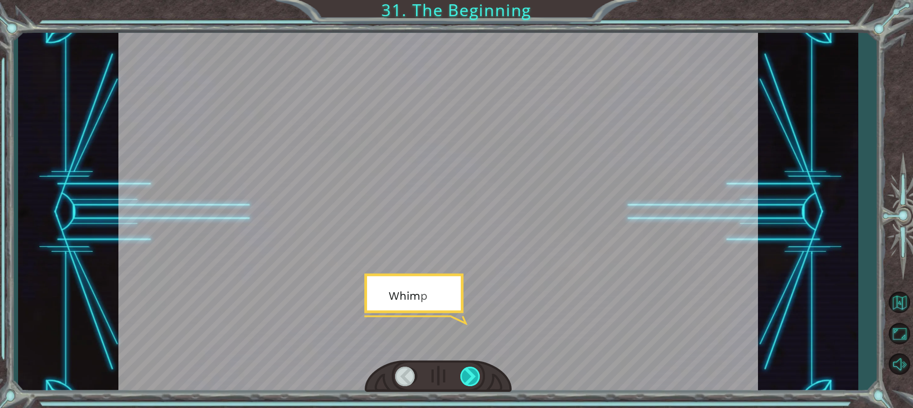
click at [476, 376] on div at bounding box center [470, 376] width 21 height 19
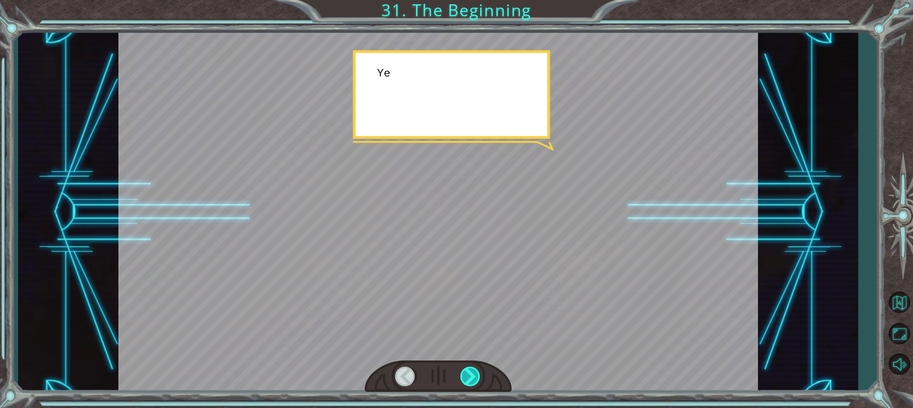
click at [476, 376] on div at bounding box center [470, 376] width 21 height 19
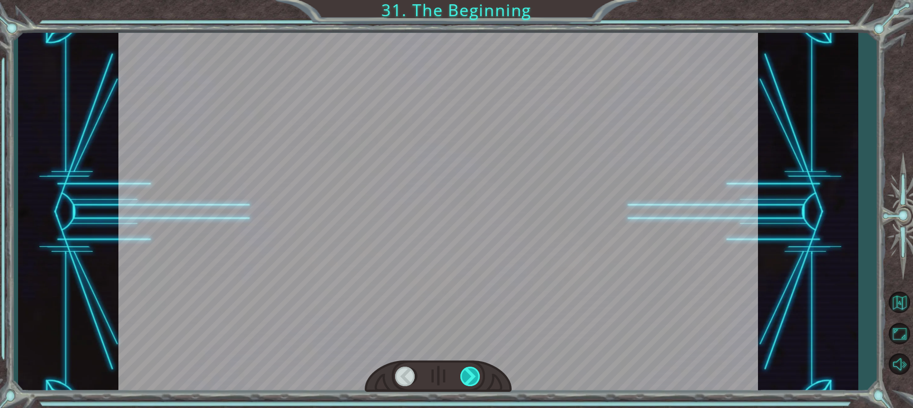
click at [476, 376] on div at bounding box center [470, 376] width 21 height 19
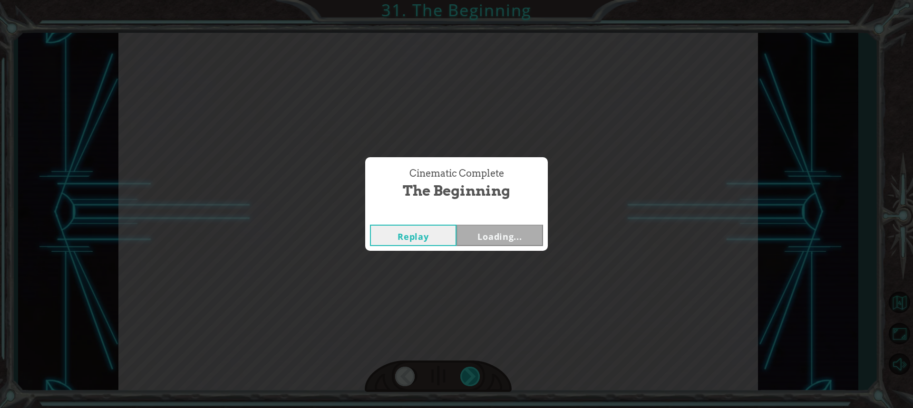
click at [476, 376] on div "Cinematic Complete The Beginning Replay Loading..." at bounding box center [456, 204] width 913 height 408
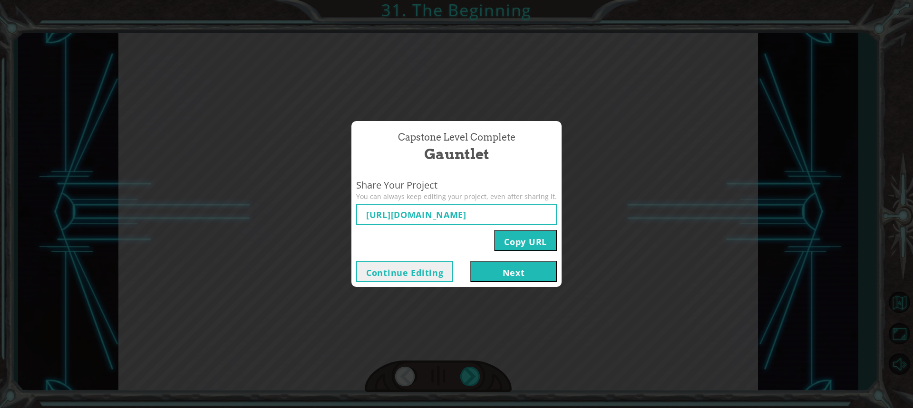
click at [514, 266] on button "Next" at bounding box center [513, 271] width 87 height 21
